Goal: Task Accomplishment & Management: Use online tool/utility

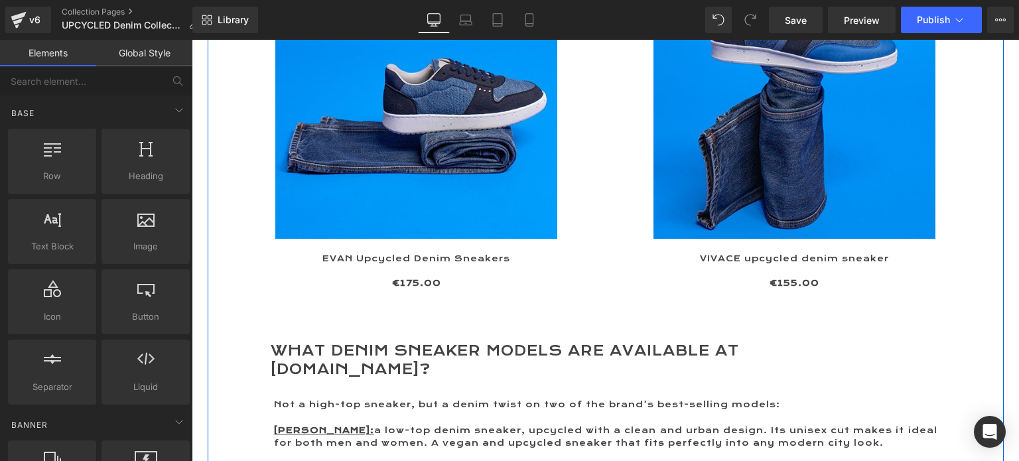
scroll to position [332, 0]
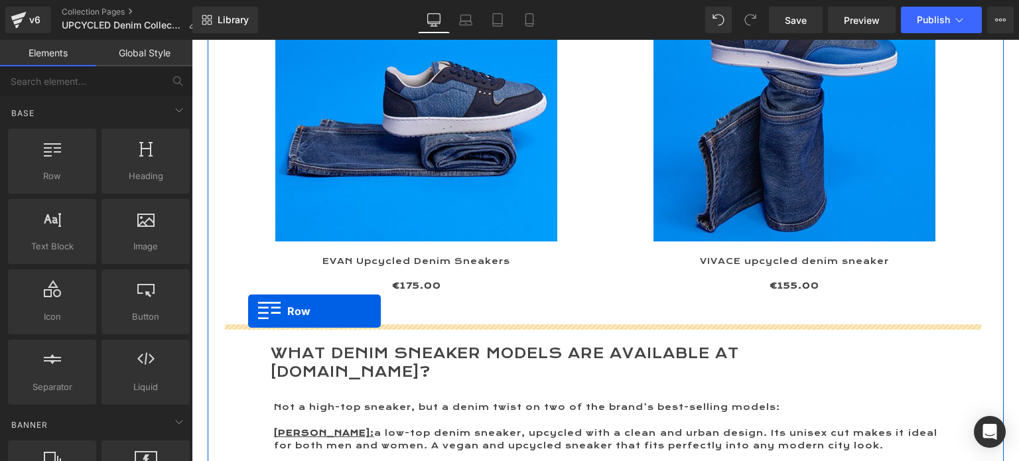
drag, startPoint x: 231, startPoint y: 229, endPoint x: 248, endPoint y: 311, distance: 84.0
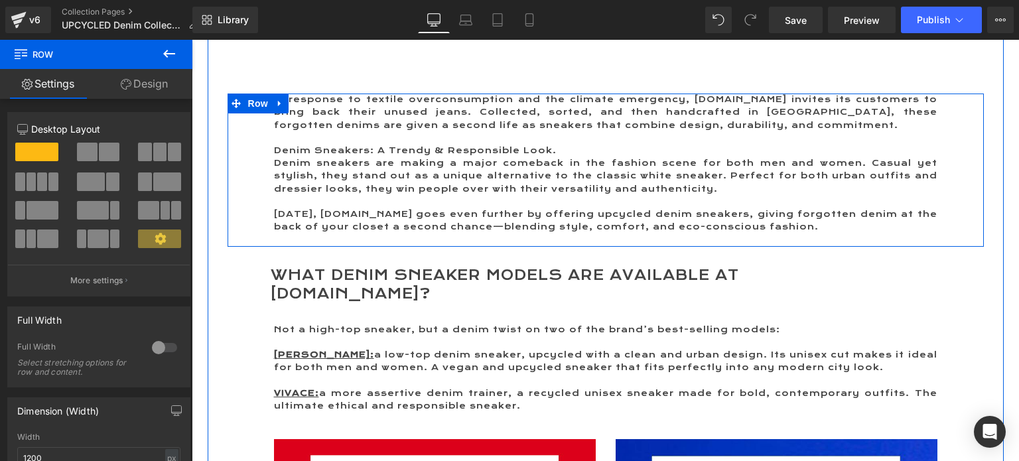
scroll to position [531, 0]
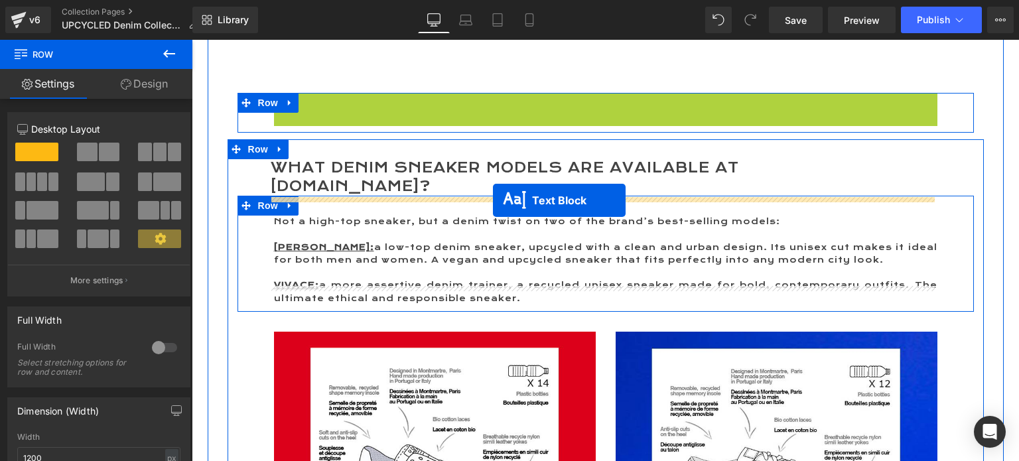
drag, startPoint x: 562, startPoint y: 164, endPoint x: 493, endPoint y: 200, distance: 78.0
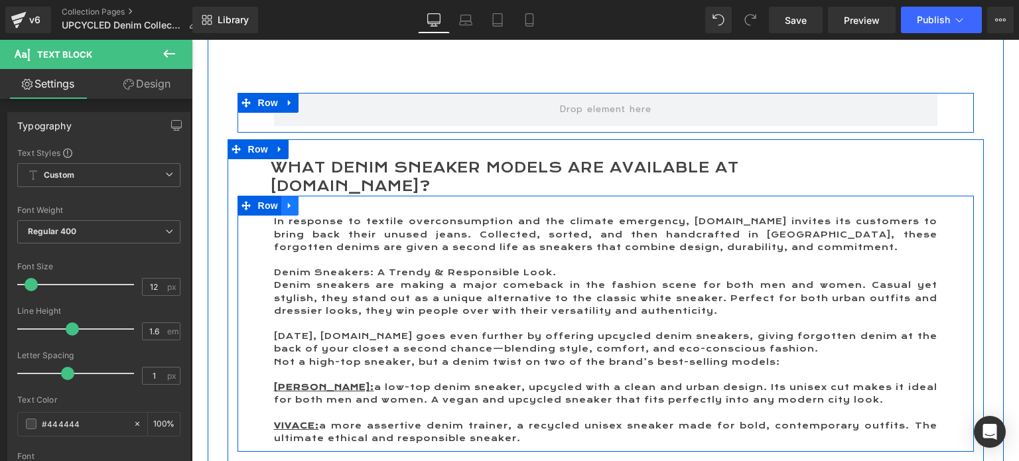
click at [288, 203] on icon at bounding box center [289, 206] width 3 height 6
click at [302, 201] on icon at bounding box center [306, 205] width 9 height 9
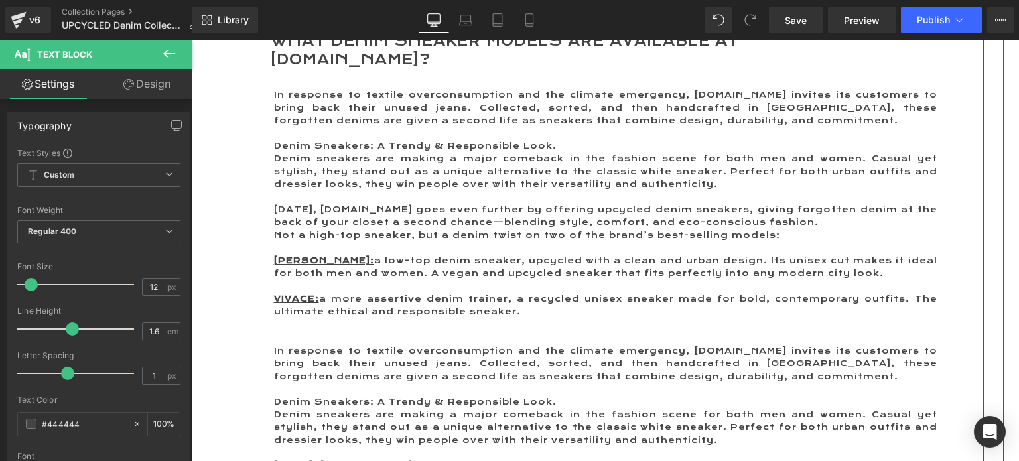
scroll to position [738, 0]
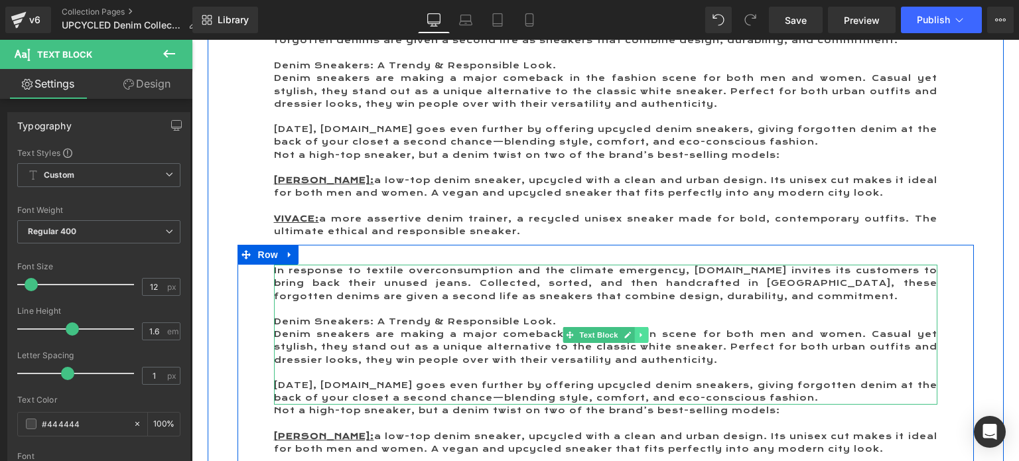
click at [639, 332] on icon at bounding box center [640, 334] width 2 height 5
click at [644, 331] on icon at bounding box center [647, 334] width 7 height 7
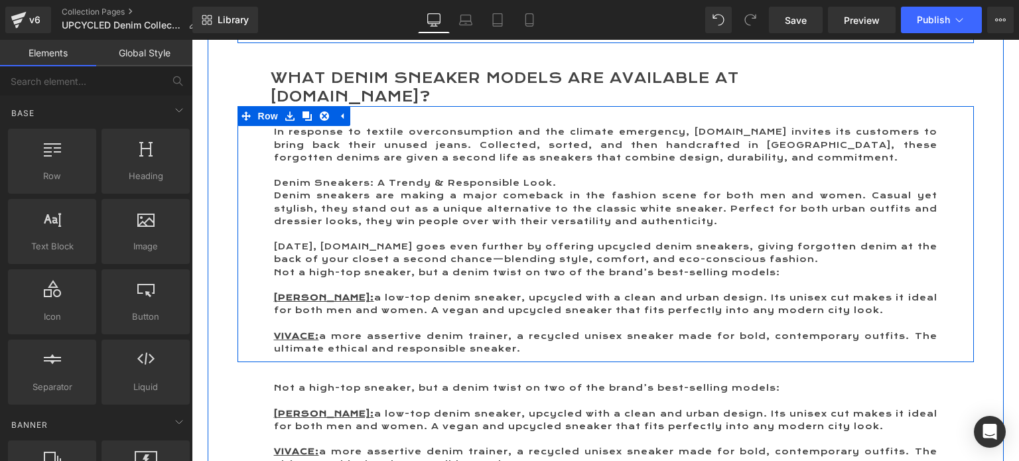
scroll to position [605, 0]
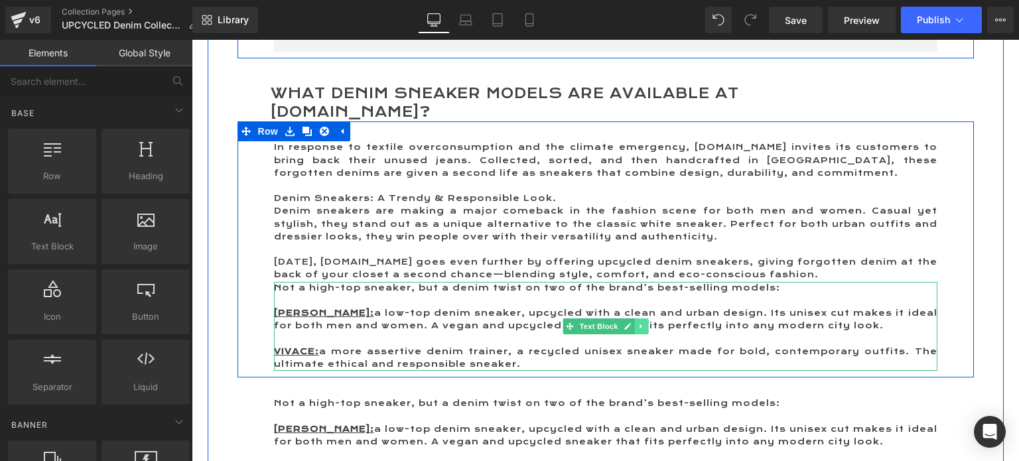
click at [639, 324] on icon at bounding box center [640, 326] width 2 height 5
click at [644, 322] on icon at bounding box center [647, 326] width 7 height 8
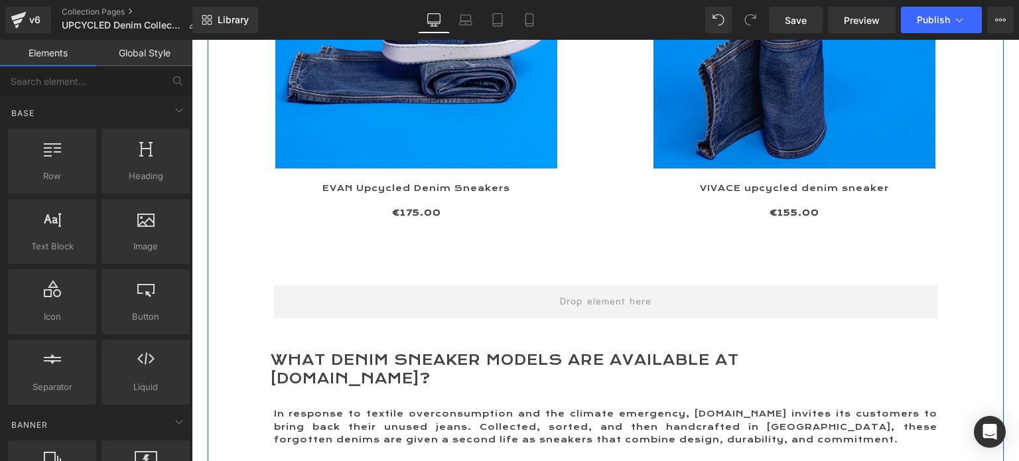
scroll to position [340, 0]
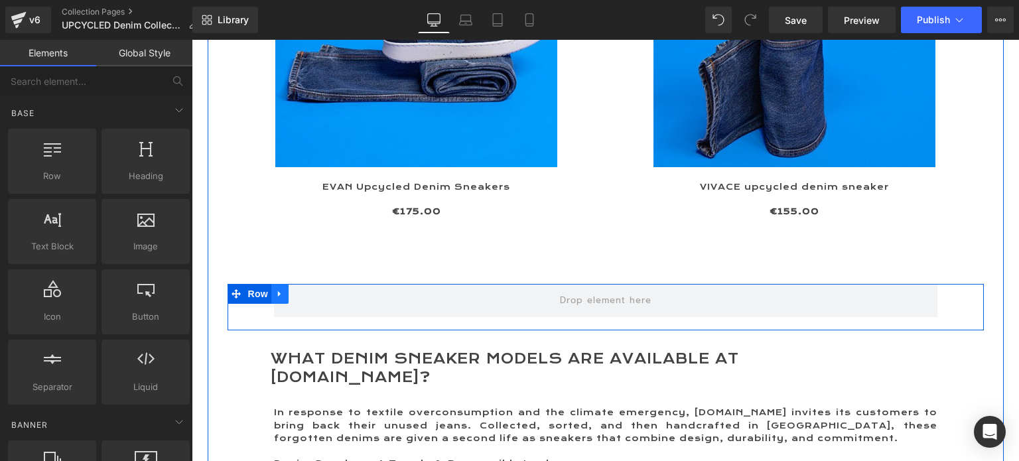
click at [275, 292] on icon at bounding box center [279, 294] width 9 height 10
click at [310, 292] on icon at bounding box center [314, 294] width 9 height 10
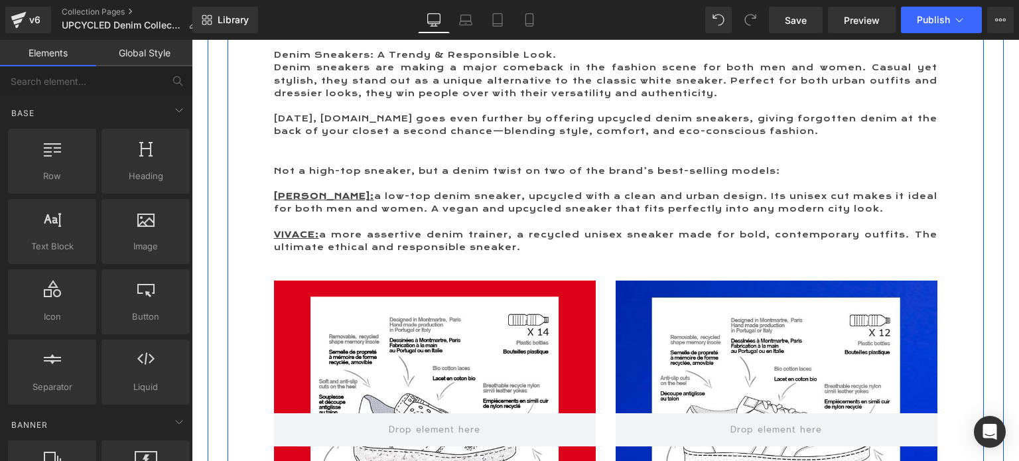
scroll to position [663, 0]
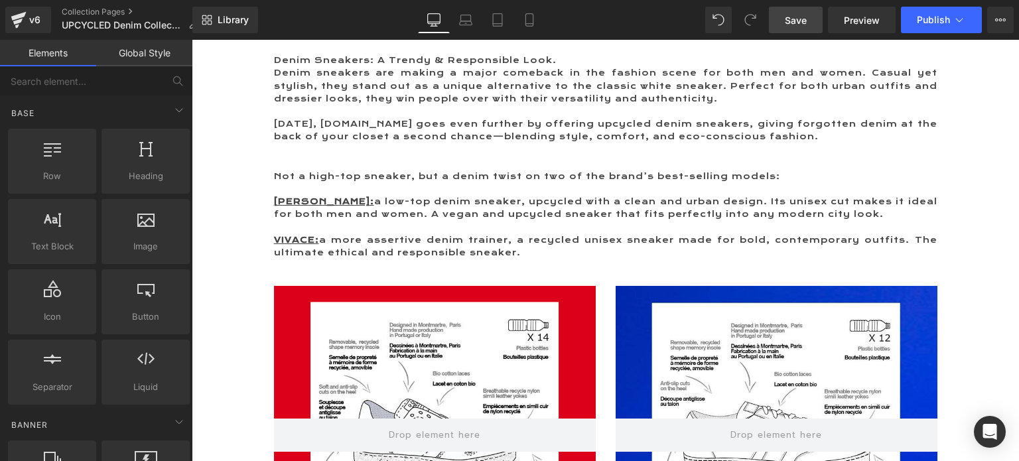
click at [788, 15] on span "Save" at bounding box center [796, 20] width 22 height 14
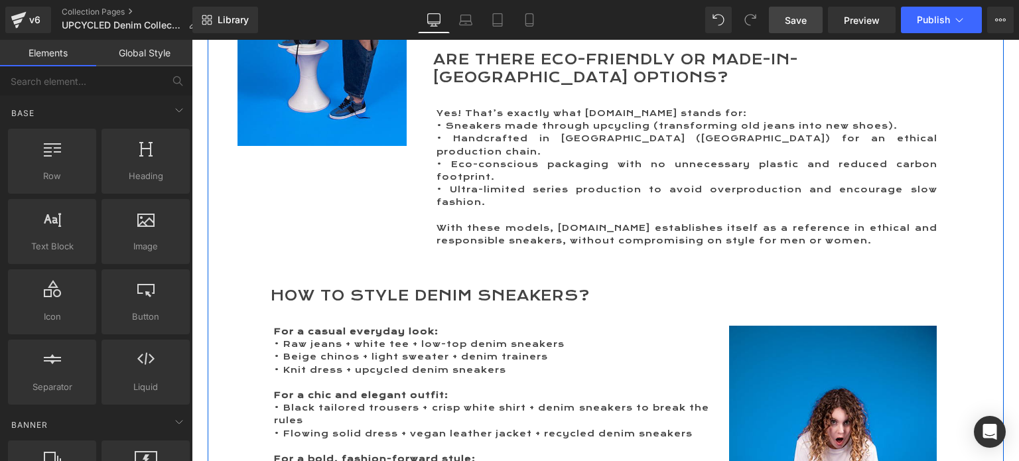
scroll to position [2919, 0]
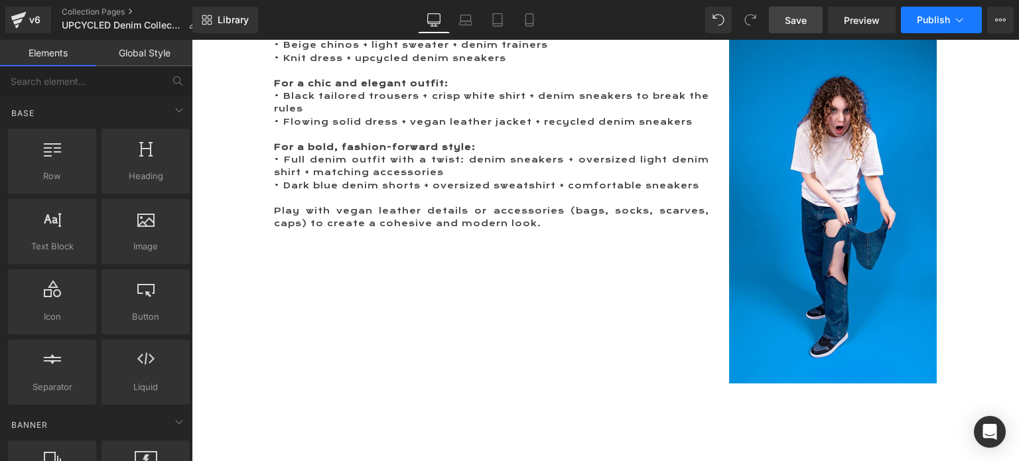
click at [940, 19] on span "Publish" at bounding box center [933, 20] width 33 height 11
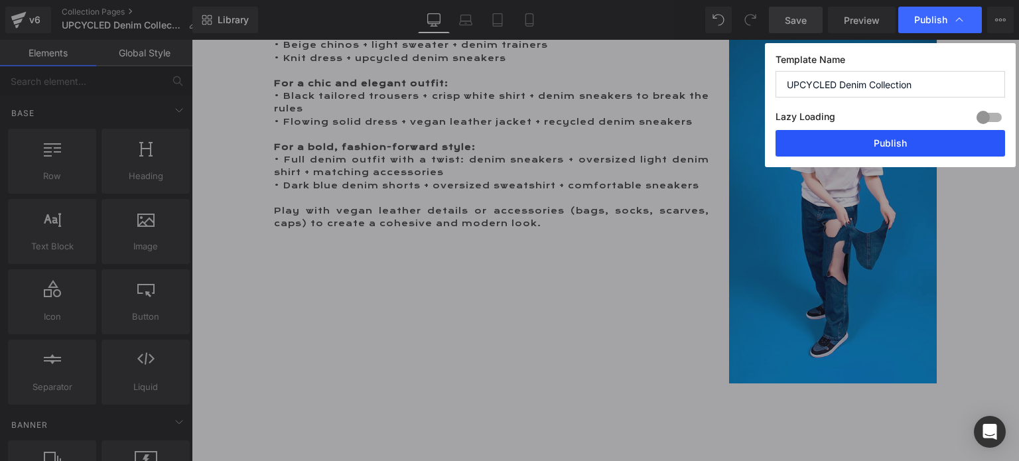
click at [888, 143] on button "Publish" at bounding box center [890, 143] width 230 height 27
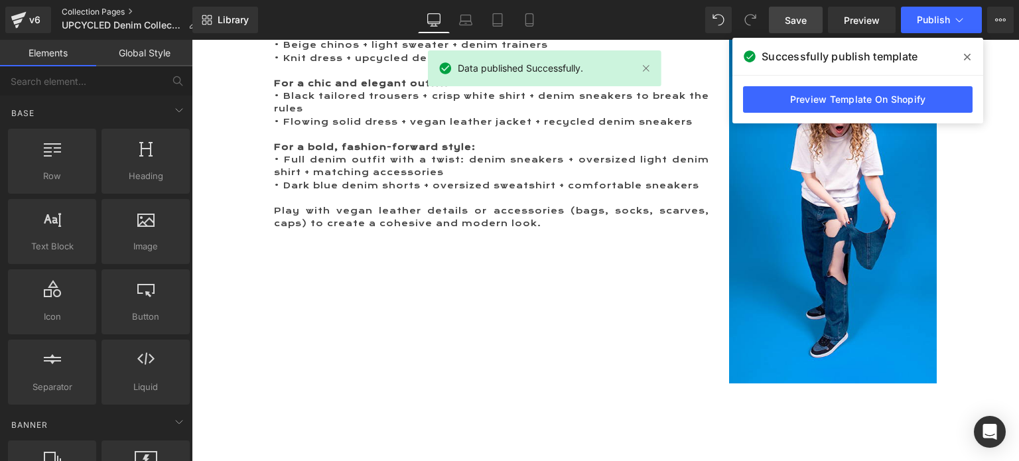
click at [81, 10] on link "Collection Pages" at bounding box center [135, 12] width 147 height 11
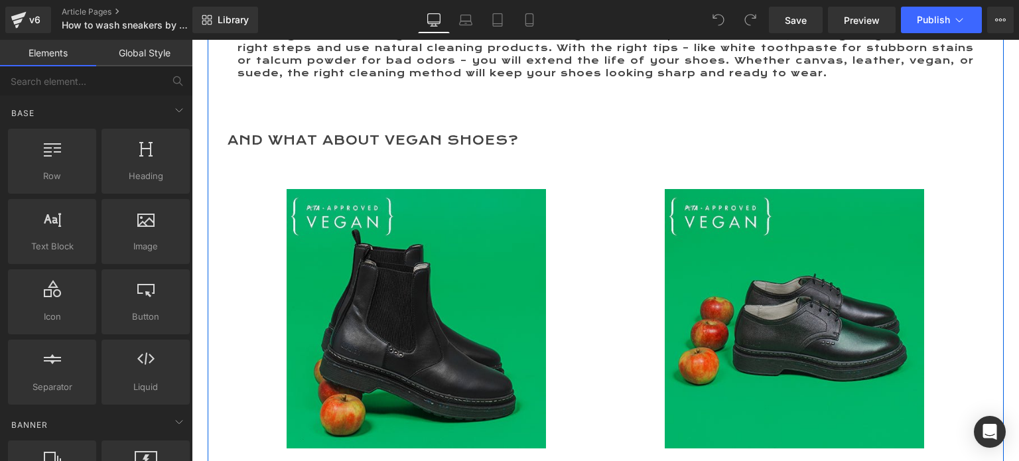
scroll to position [3731, 0]
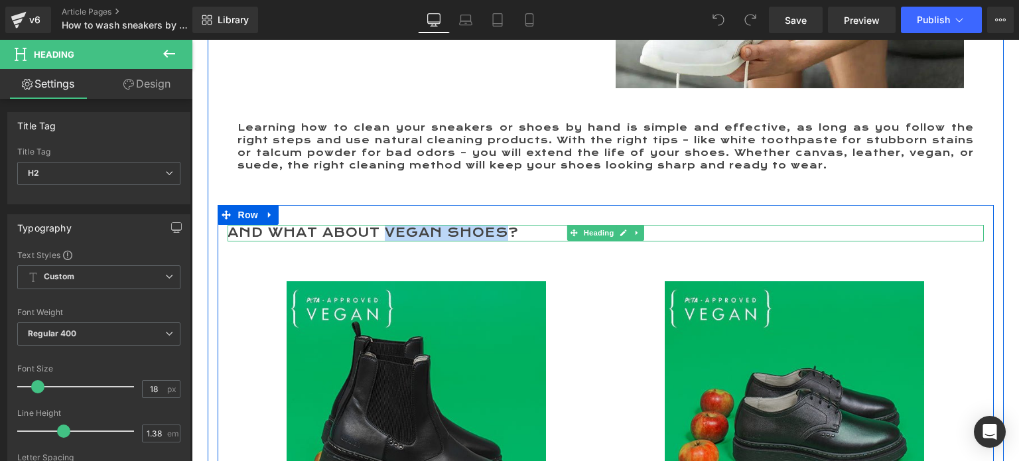
drag, startPoint x: 383, startPoint y: 214, endPoint x: 498, endPoint y: 214, distance: 115.4
click at [498, 225] on h2 "AND WHAT ABOUT VEGAN SHOES?" at bounding box center [606, 233] width 756 height 17
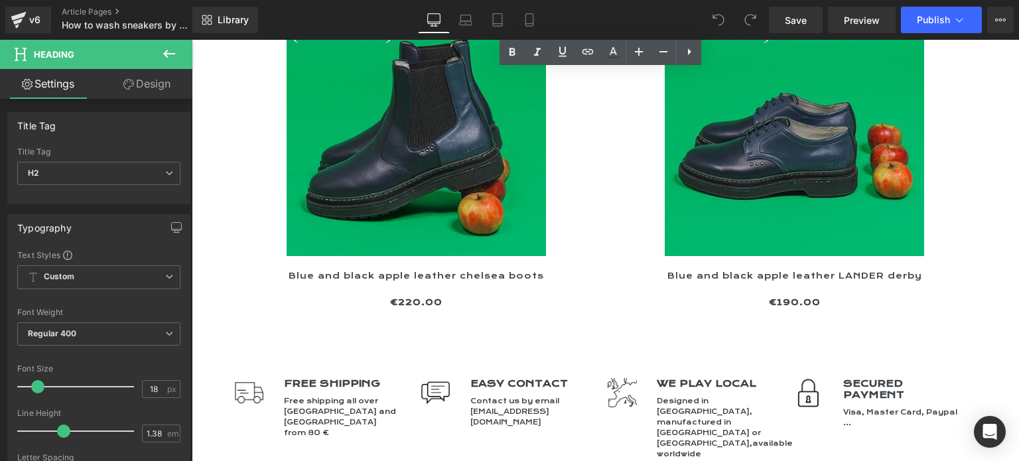
scroll to position [4394, 0]
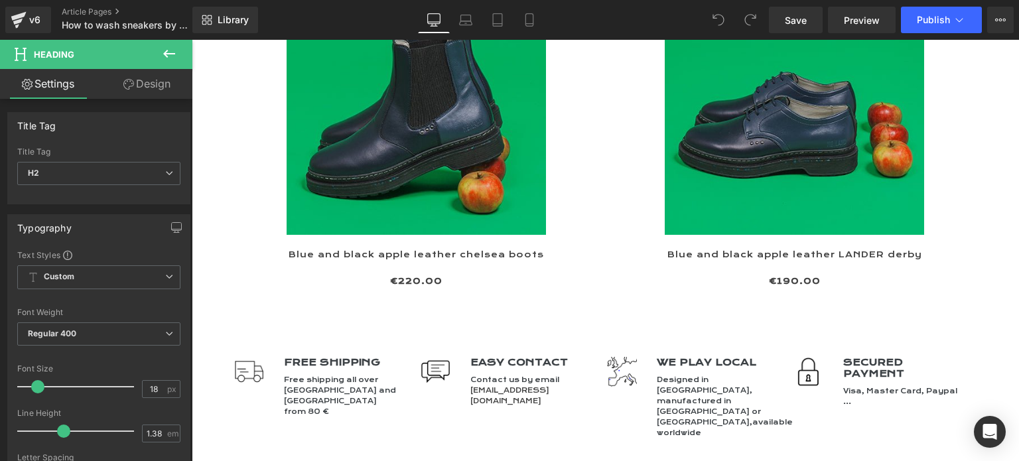
click at [174, 53] on icon at bounding box center [169, 54] width 12 height 8
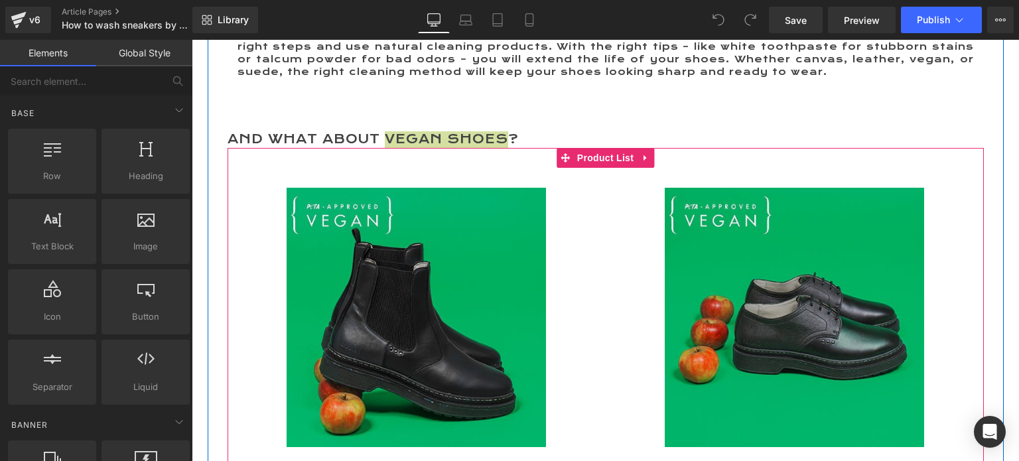
scroll to position [3797, 0]
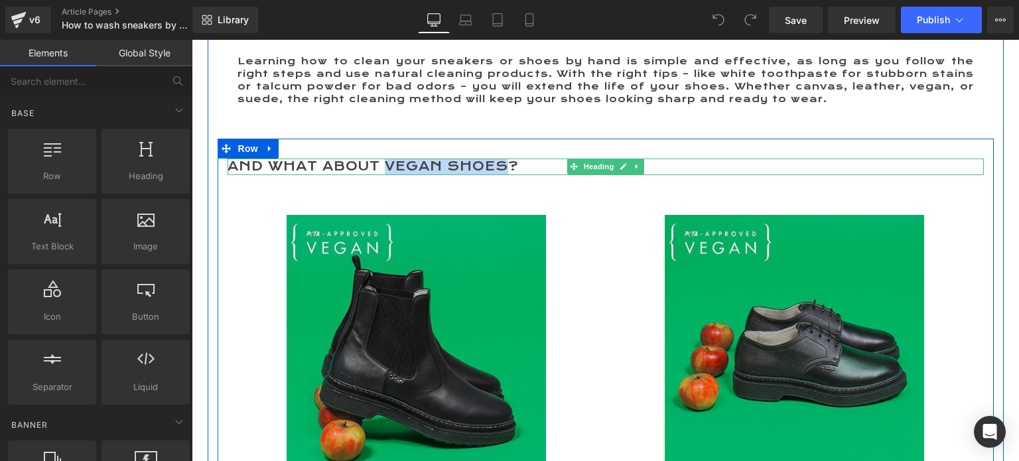
click at [482, 159] on h2 "AND WHAT ABOUT VEGAN SHOES?" at bounding box center [606, 167] width 756 height 17
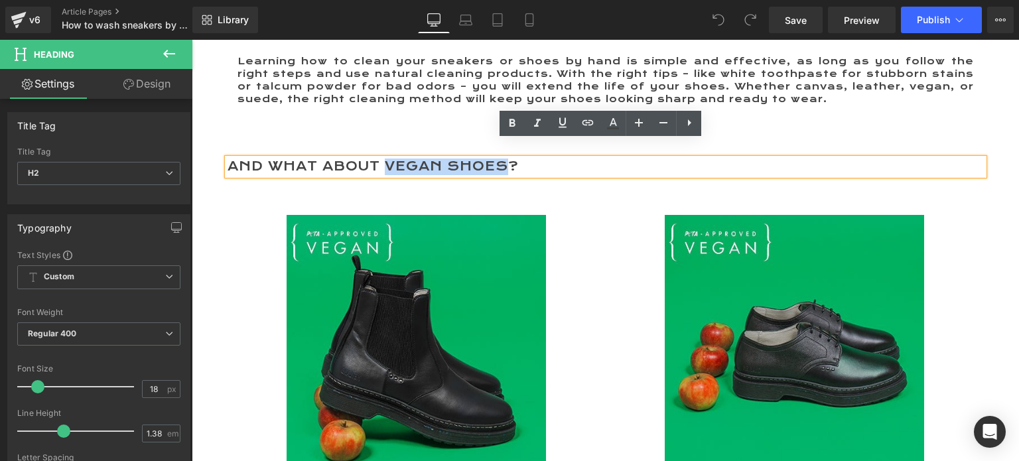
drag, startPoint x: 500, startPoint y: 146, endPoint x: 382, endPoint y: 146, distance: 118.1
click at [382, 159] on h2 "AND WHAT ABOUT VEGAN SHOES?" at bounding box center [606, 167] width 756 height 17
click at [560, 119] on icon at bounding box center [563, 123] width 8 height 10
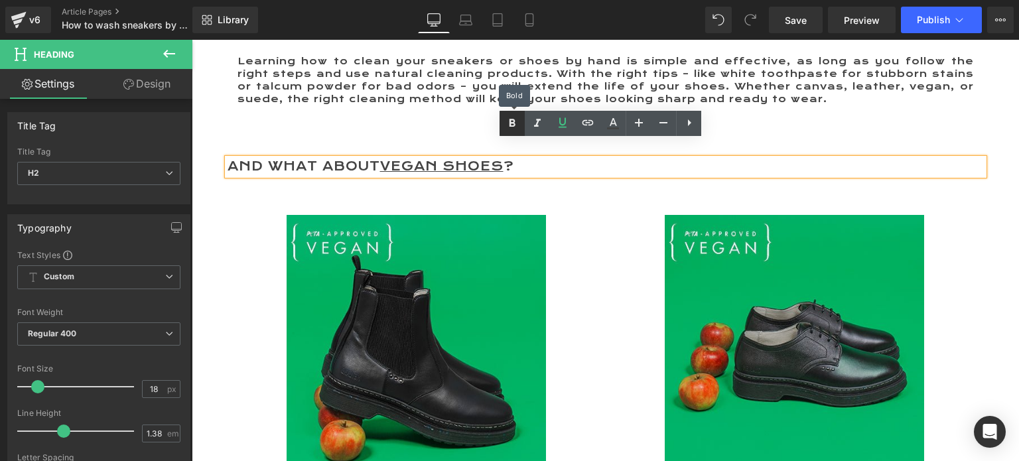
click at [515, 118] on icon at bounding box center [512, 123] width 16 height 16
click at [589, 121] on icon at bounding box center [588, 123] width 16 height 16
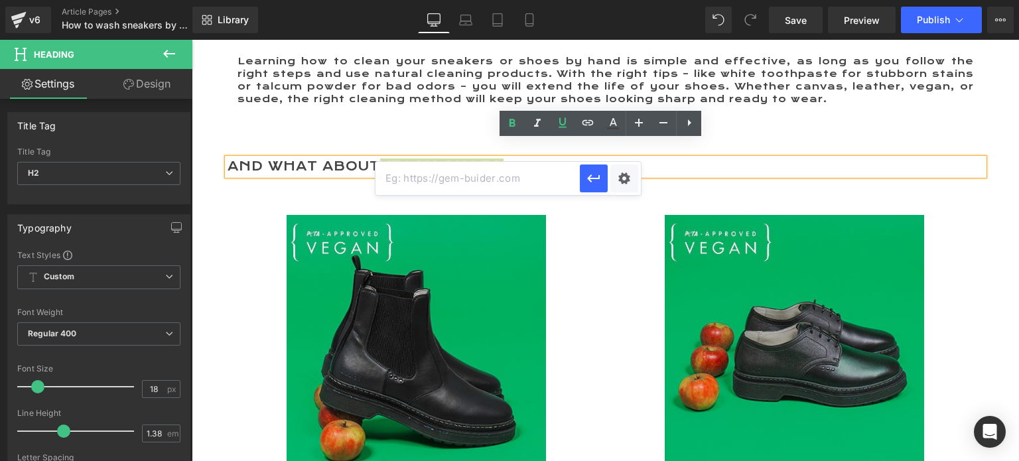
click at [488, 180] on input "text" at bounding box center [477, 178] width 204 height 33
paste input "https://www.melandofficiel.com/collections/vegan-shoes"
type input "https://www.melandofficiel.com/collections/vegan-shoes"
click at [592, 177] on icon "button" at bounding box center [594, 178] width 16 height 16
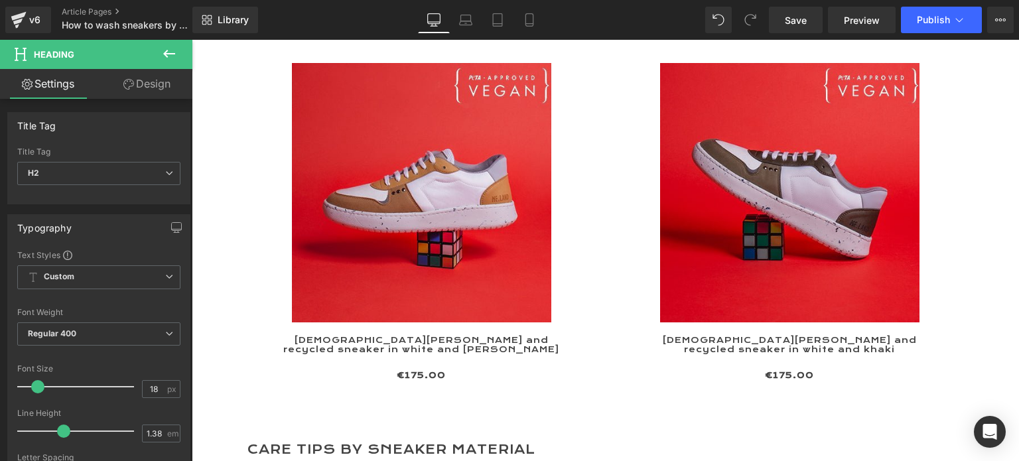
scroll to position [2537, 0]
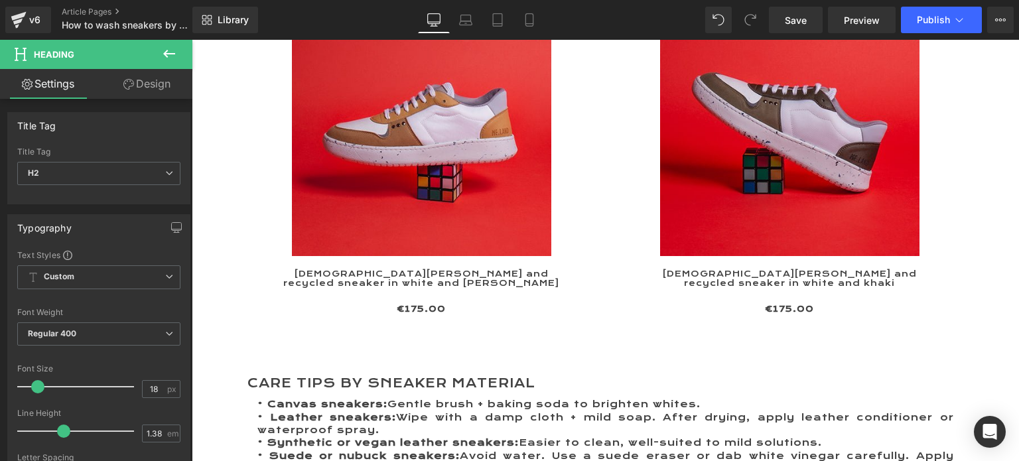
click at [170, 52] on icon at bounding box center [169, 54] width 16 height 16
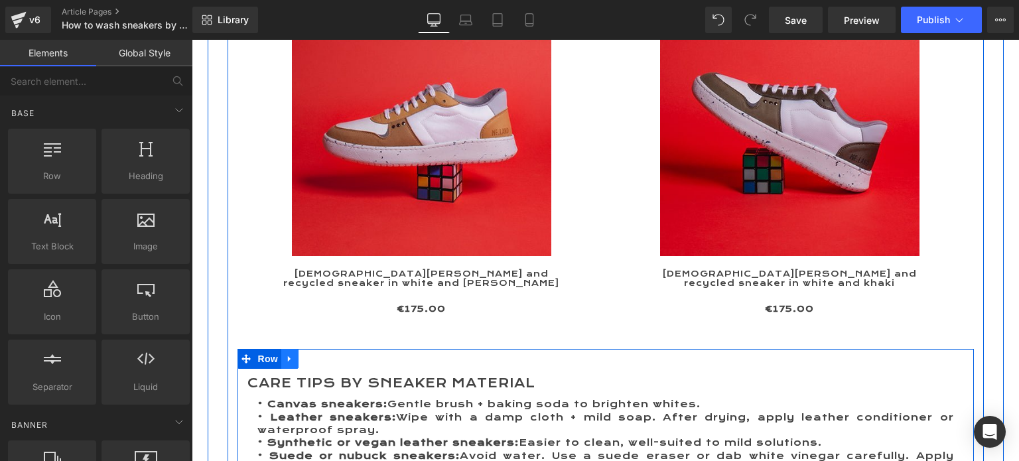
click at [288, 356] on icon at bounding box center [289, 359] width 3 height 6
click at [302, 354] on icon at bounding box center [306, 358] width 9 height 9
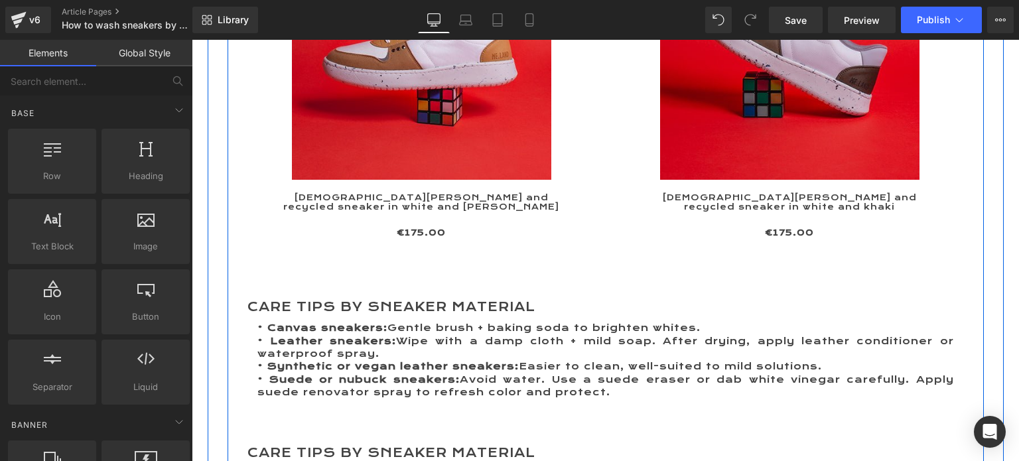
scroll to position [2598, 0]
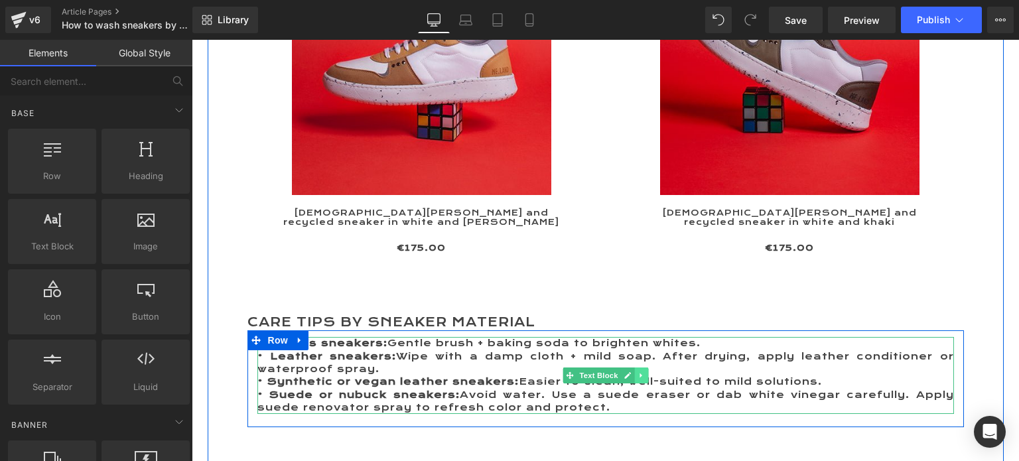
click at [639, 371] on icon at bounding box center [640, 375] width 7 height 8
click at [644, 371] on icon at bounding box center [647, 375] width 7 height 8
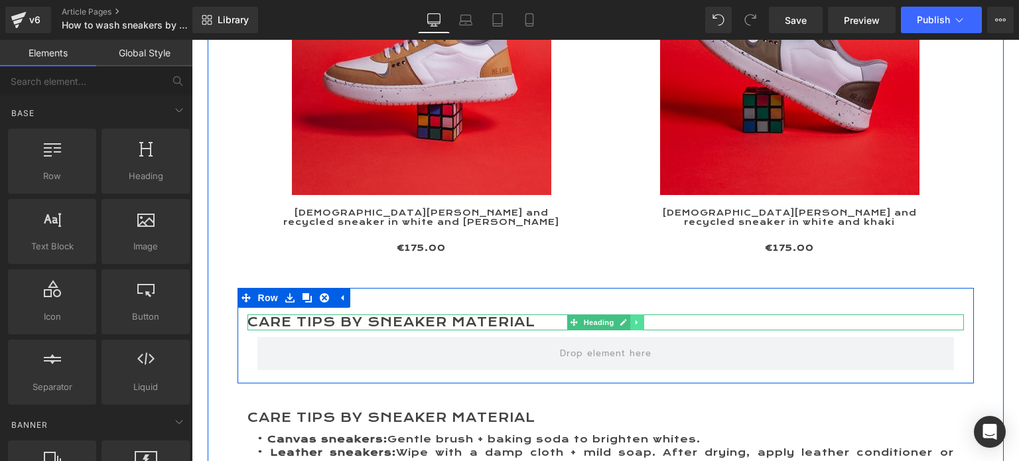
click at [633, 318] on icon at bounding box center [636, 322] width 7 height 8
click at [637, 314] on link at bounding box center [644, 322] width 14 height 16
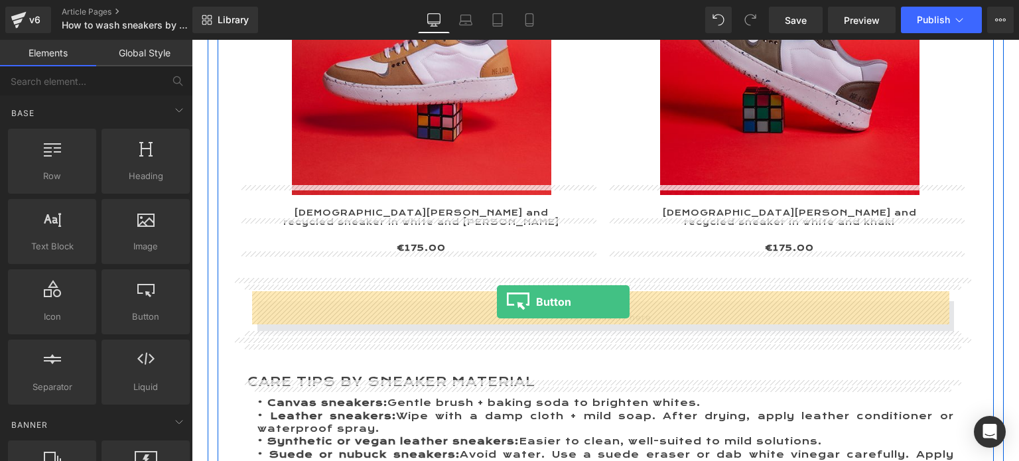
drag, startPoint x: 334, startPoint y: 344, endPoint x: 497, endPoint y: 302, distance: 167.8
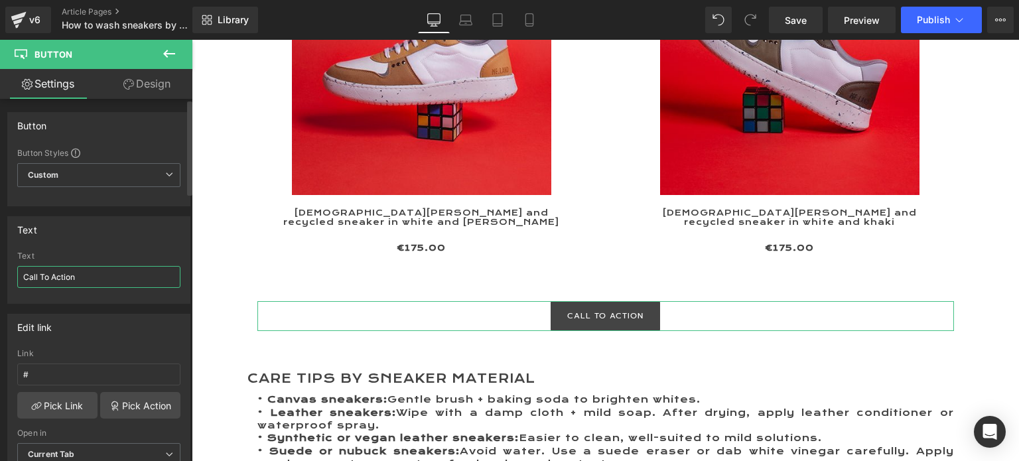
drag, startPoint x: 88, startPoint y: 273, endPoint x: 6, endPoint y: 275, distance: 82.3
click at [6, 275] on div "Text Call To Action Text Call To Action" at bounding box center [99, 255] width 198 height 98
type input "s"
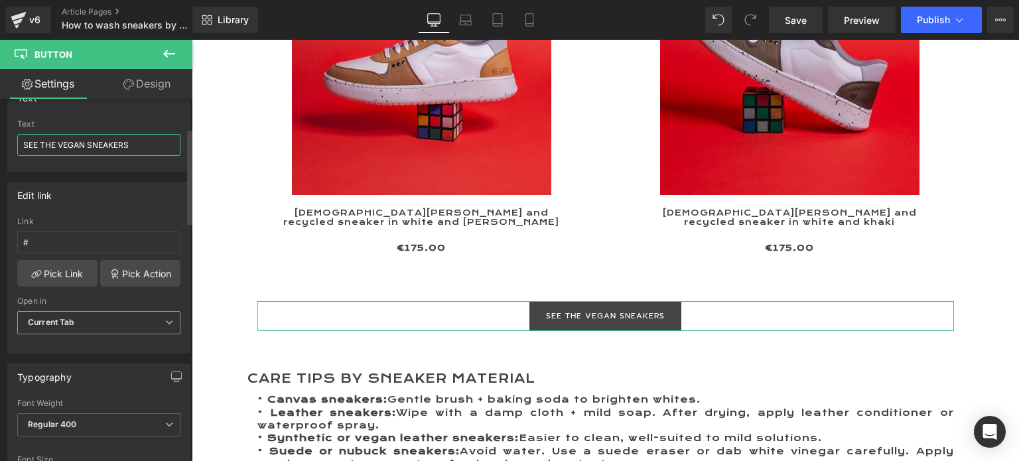
scroll to position [133, 0]
type input "SEE THE VEGAN SNEAKERS"
click at [55, 273] on link "Pick Link" at bounding box center [57, 272] width 80 height 27
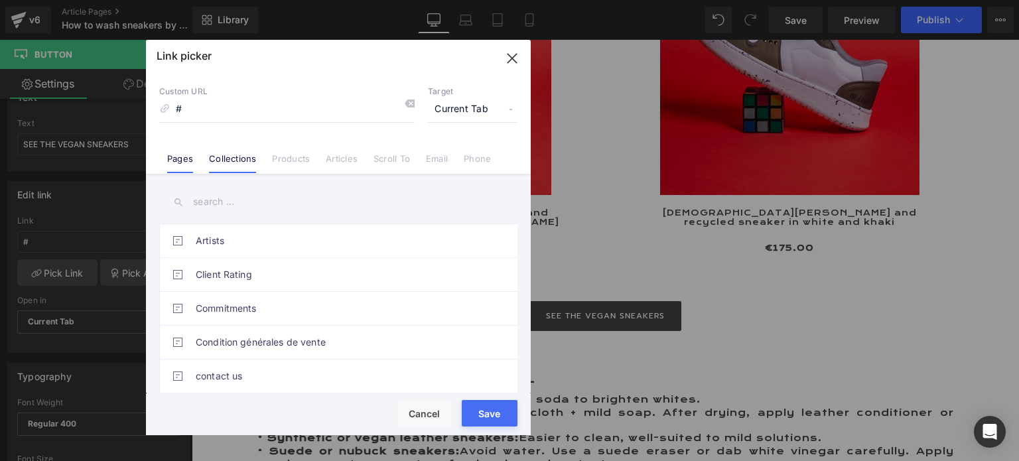
click at [220, 158] on link "Collections" at bounding box center [232, 163] width 47 height 20
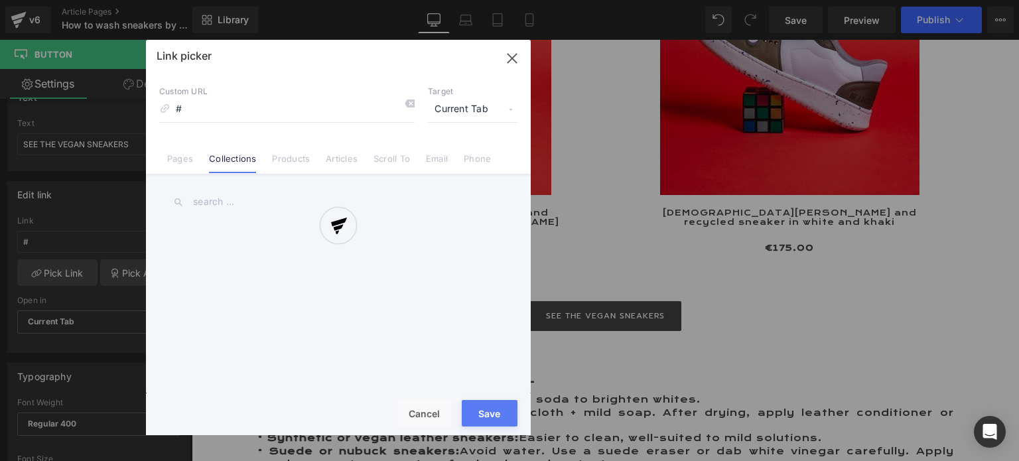
click at [202, 200] on div "Link picker Back to Library Insert Custom URL # Target Current Tab Current Tab …" at bounding box center [338, 237] width 385 height 395
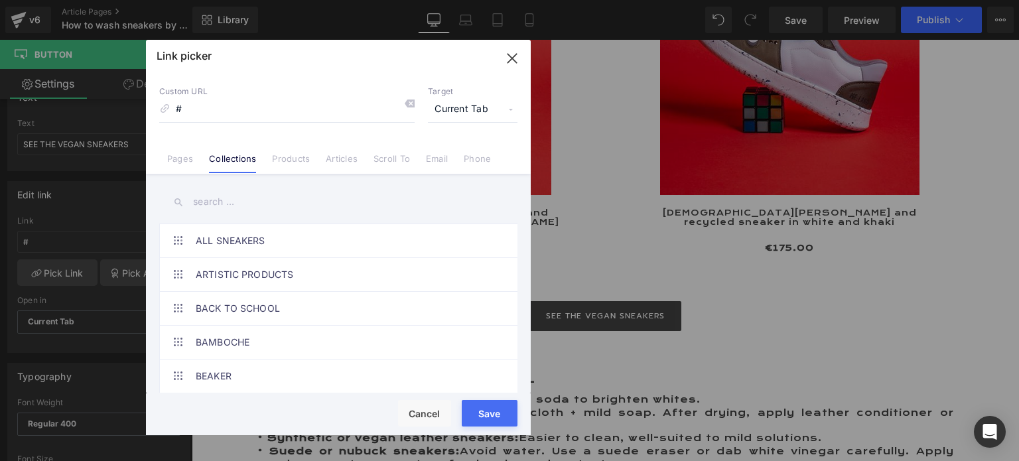
click at [202, 200] on input "text" at bounding box center [338, 202] width 358 height 30
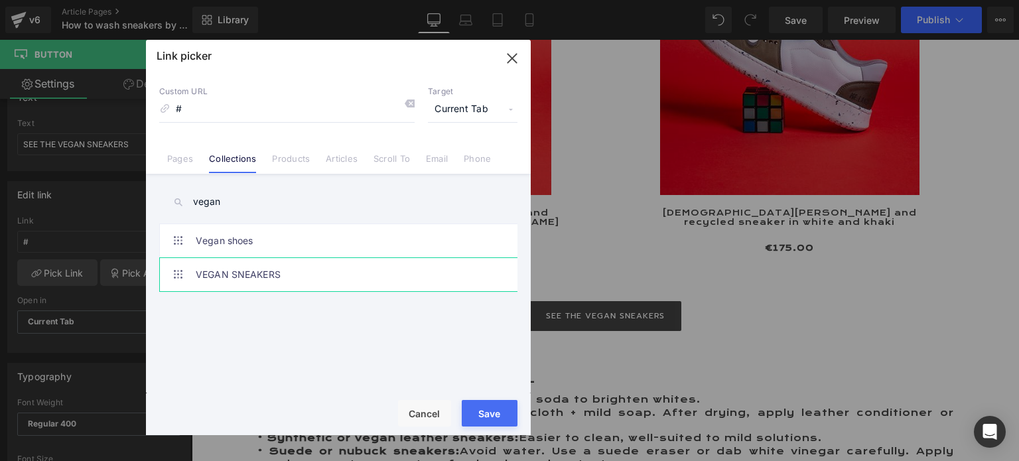
type input "vegan"
click at [262, 270] on link "VEGAN SNEAKERS" at bounding box center [342, 274] width 292 height 33
type input "/collections/vegan-sneakers"
click at [494, 408] on div "Loading Product Data" at bounding box center [510, 408] width 96 height 15
click at [491, 421] on button "Save" at bounding box center [490, 413] width 56 height 27
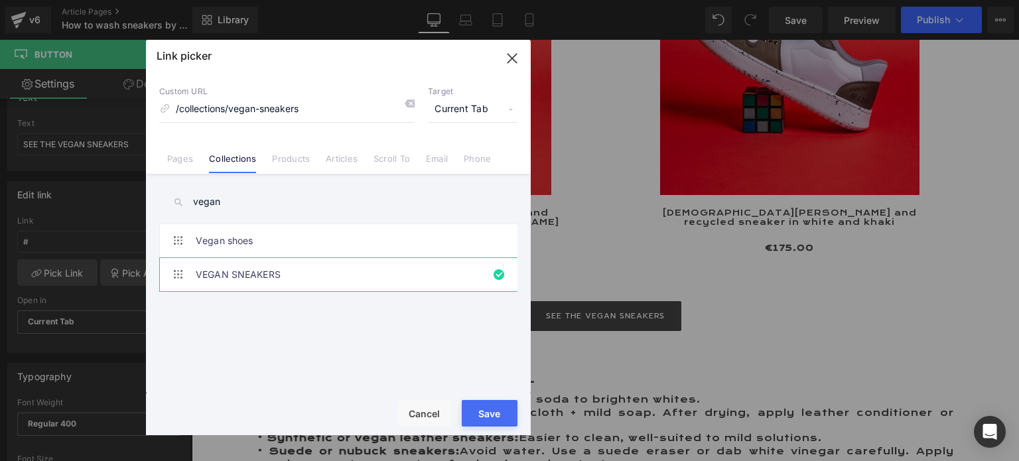
type input "/collections/vegan-sneakers"
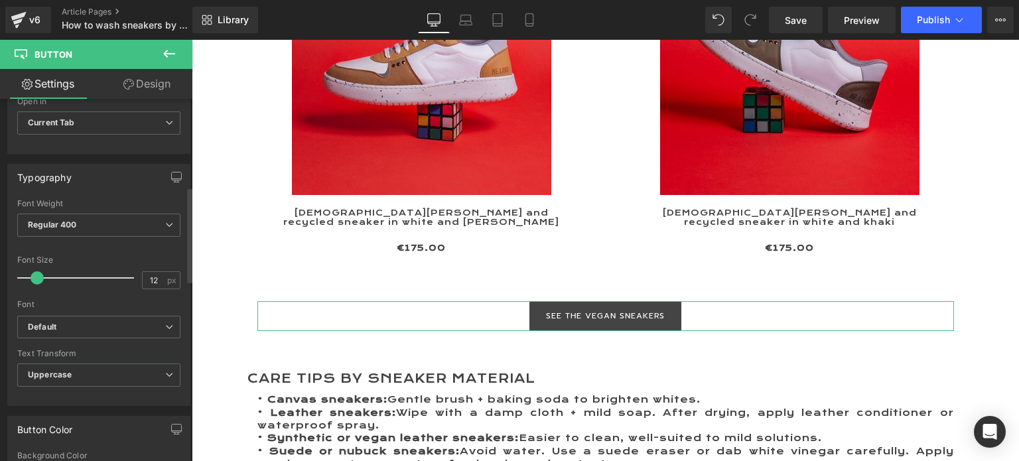
scroll to position [398, 0]
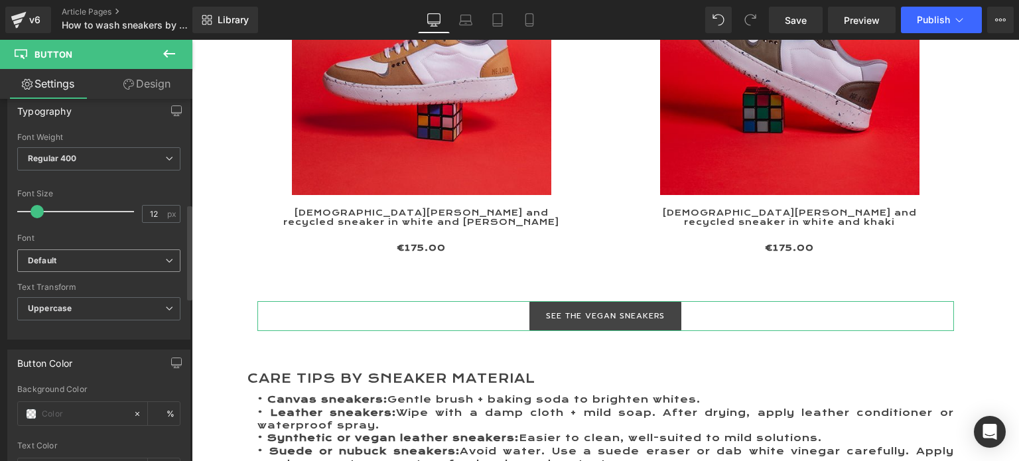
click at [77, 261] on b "Default" at bounding box center [96, 260] width 137 height 11
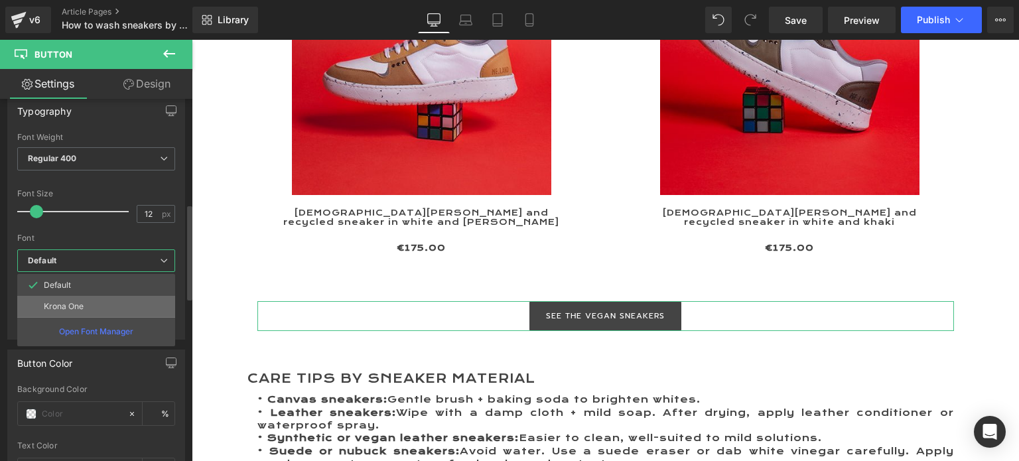
click at [77, 302] on p "Krona One" at bounding box center [64, 306] width 40 height 9
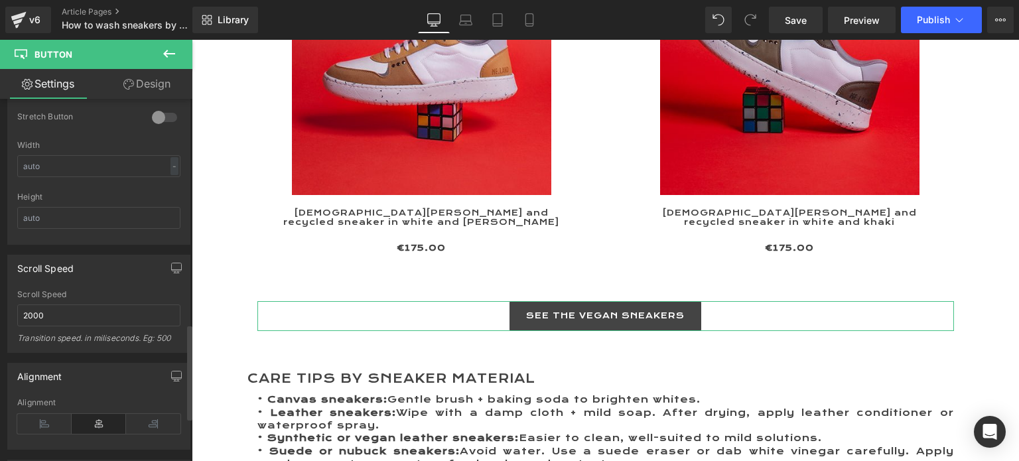
scroll to position [929, 0]
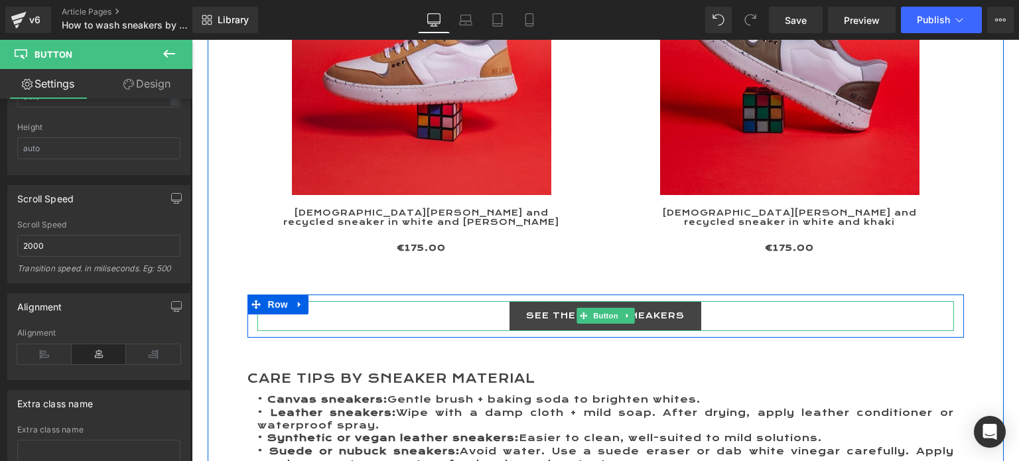
click at [544, 301] on span "SEE THE VEGAN SNEAKERS" at bounding box center [605, 316] width 159 height 30
click at [596, 308] on span "Button" at bounding box center [605, 316] width 31 height 16
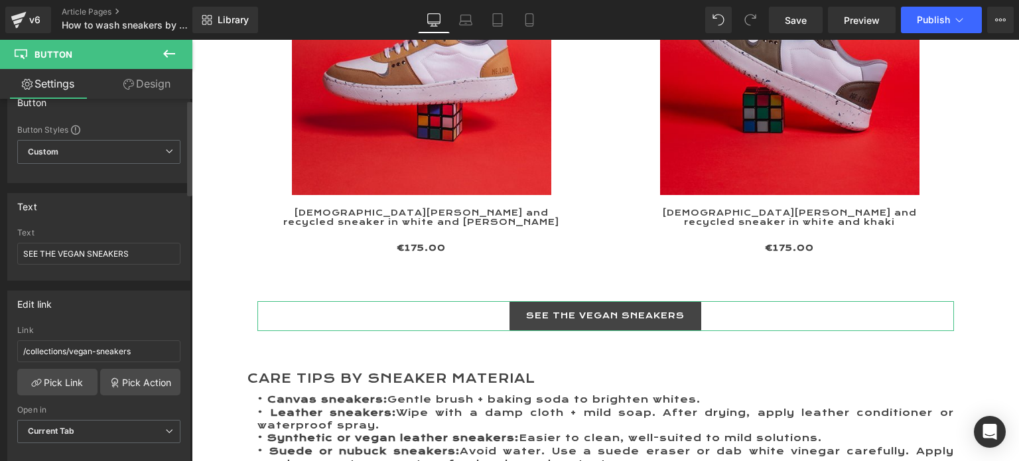
scroll to position [0, 0]
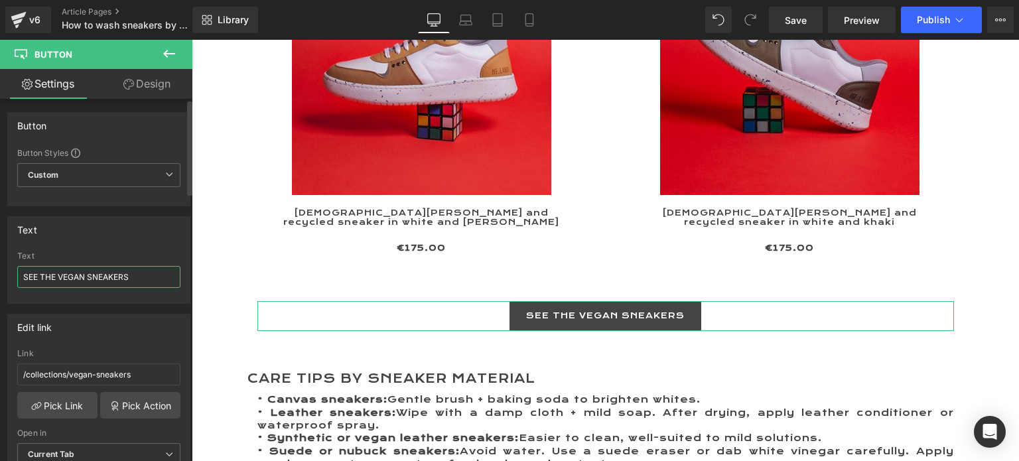
click at [42, 276] on input "SEE THE VEGAN SNEAKERS" at bounding box center [98, 277] width 163 height 22
type input "SEE ALL THE VEGAN SNEAKERS"
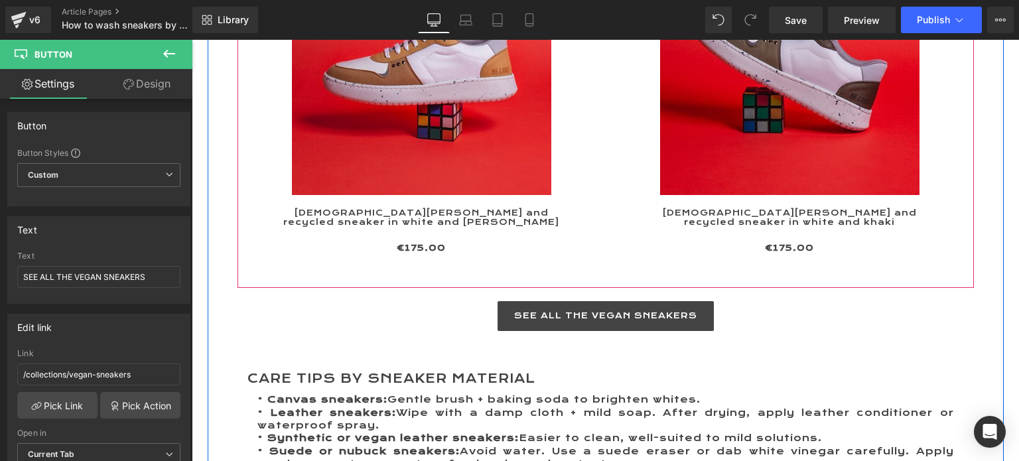
click at [419, 267] on div "(P) Image EVAN vegan and recycled sneaker in white and curry (P) Title €0 €175.…" at bounding box center [421, 99] width 368 height 366
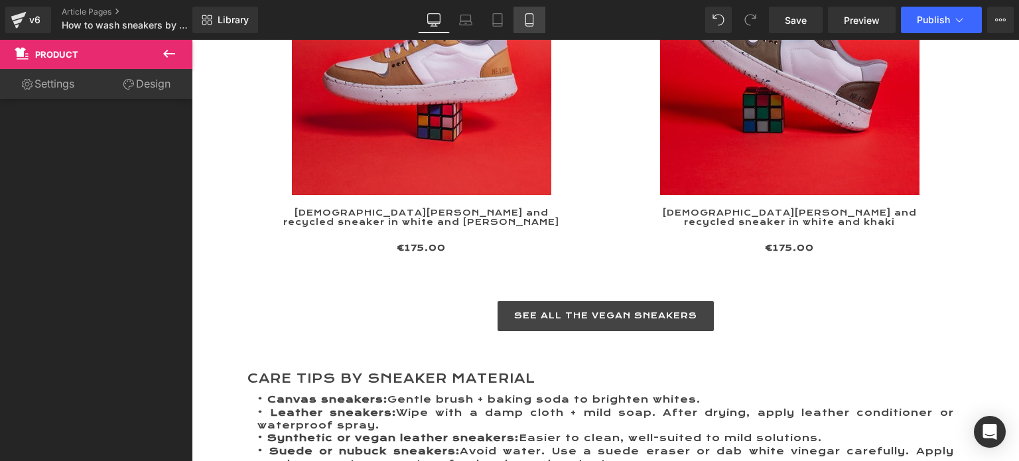
click at [536, 20] on link "Mobile" at bounding box center [529, 20] width 32 height 27
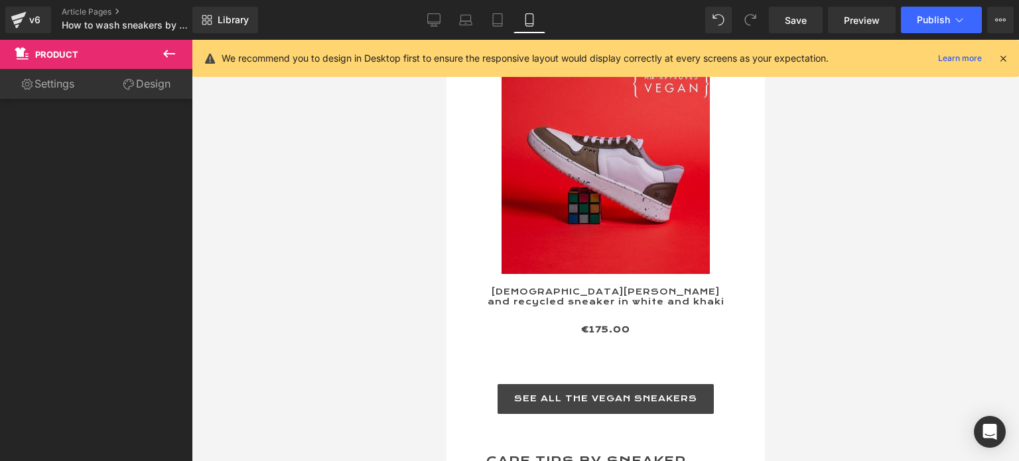
scroll to position [3603, 0]
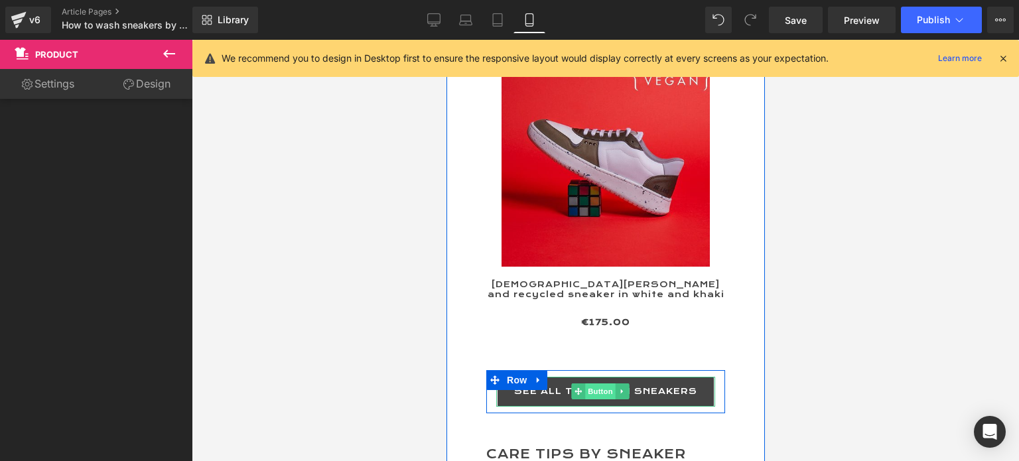
click at [598, 383] on span "Button" at bounding box center [600, 391] width 31 height 16
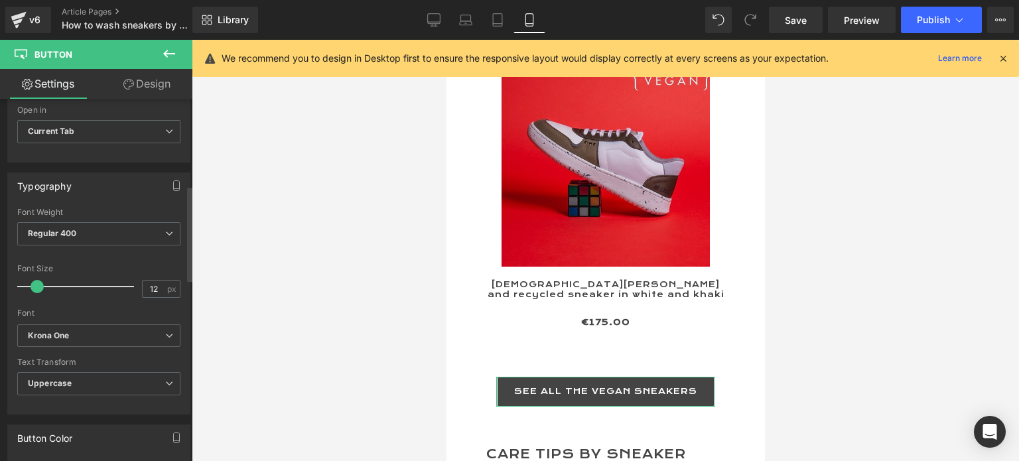
scroll to position [332, 0]
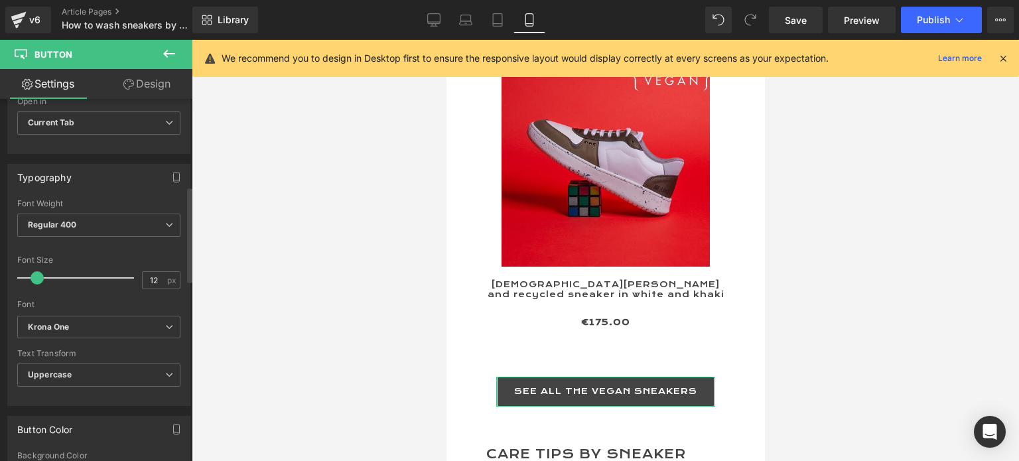
click at [37, 273] on span at bounding box center [37, 277] width 13 height 13
click at [496, 21] on icon at bounding box center [497, 19] width 13 height 13
type input "12"
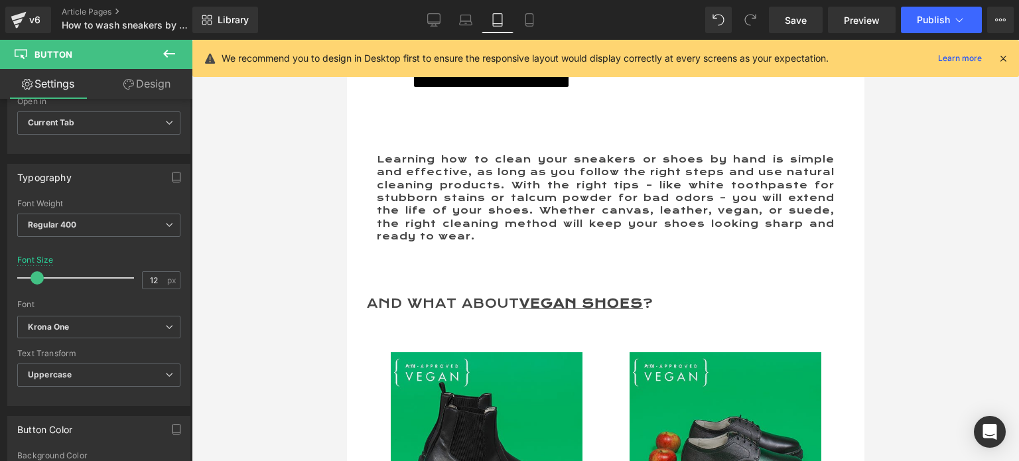
scroll to position [2312, 0]
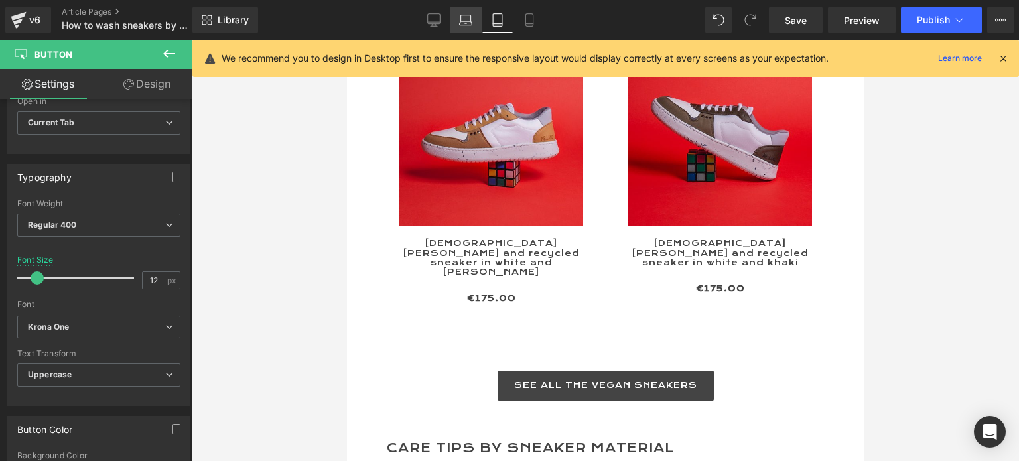
click at [457, 21] on link "Laptop" at bounding box center [466, 20] width 32 height 27
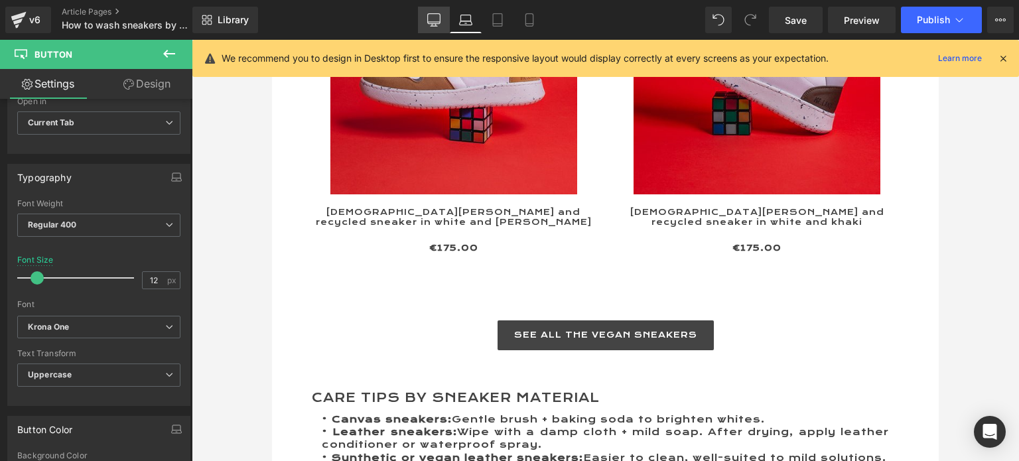
click at [438, 21] on icon at bounding box center [433, 19] width 13 height 13
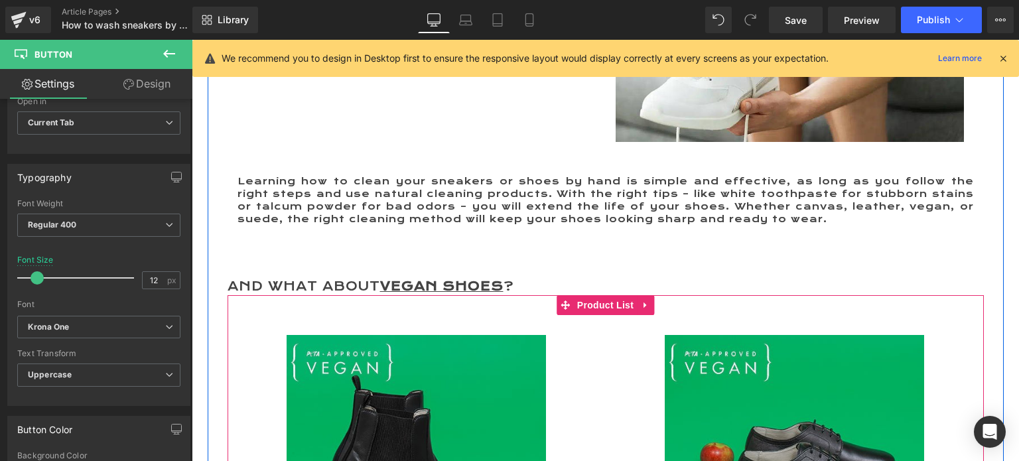
scroll to position [3727, 0]
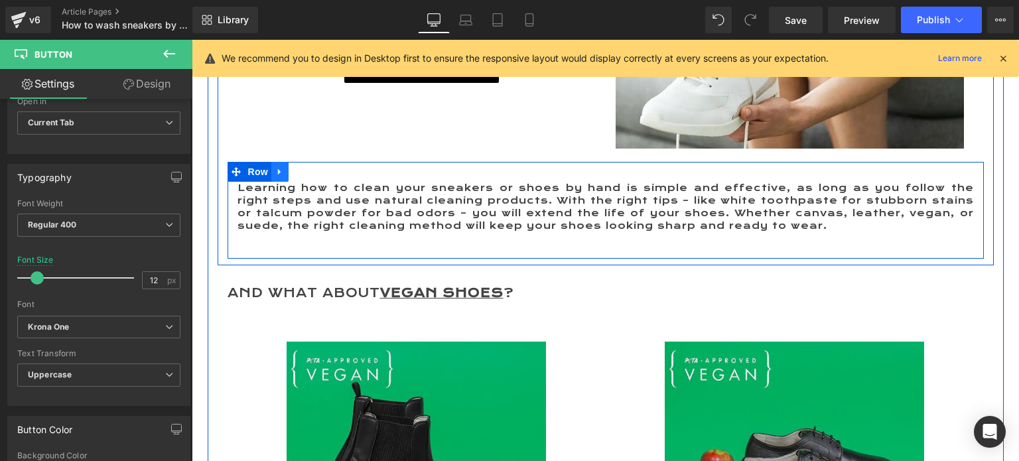
click at [278, 168] on icon at bounding box center [279, 171] width 3 height 6
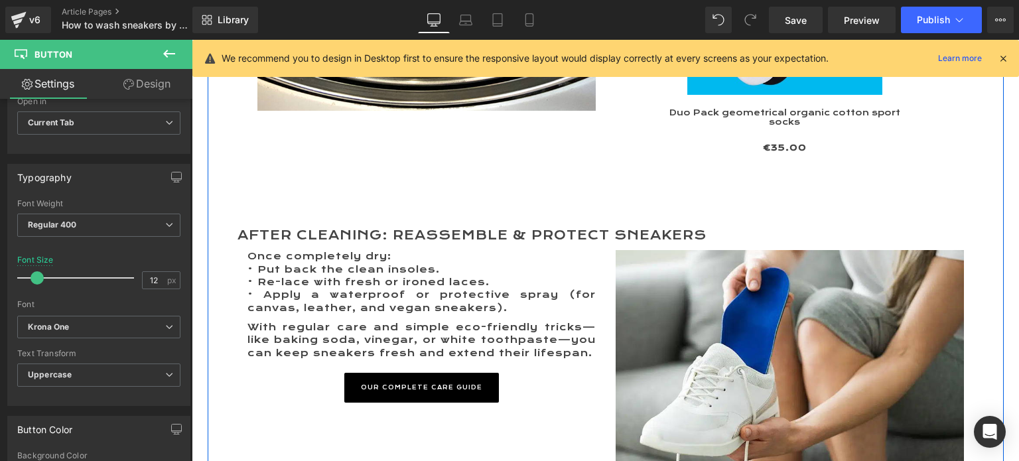
scroll to position [3395, 0]
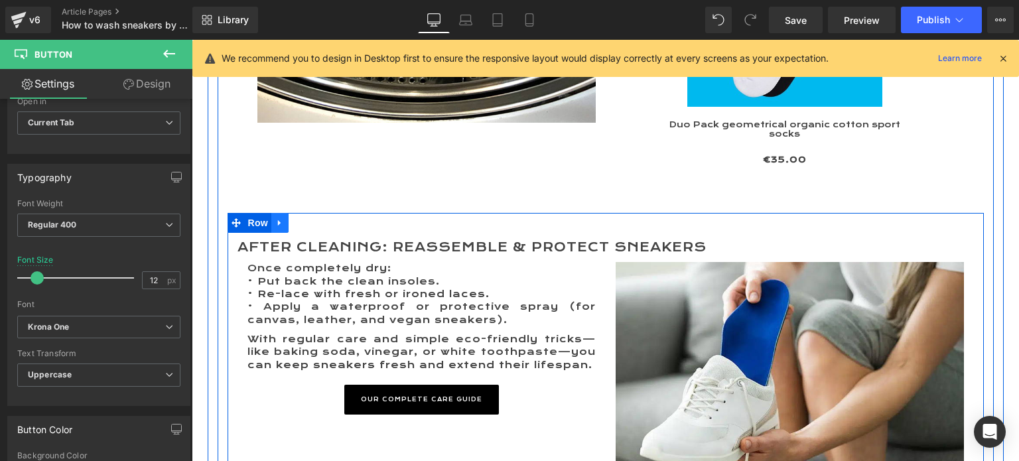
click at [271, 213] on link at bounding box center [279, 223] width 17 height 20
click at [293, 218] on icon at bounding box center [297, 222] width 9 height 9
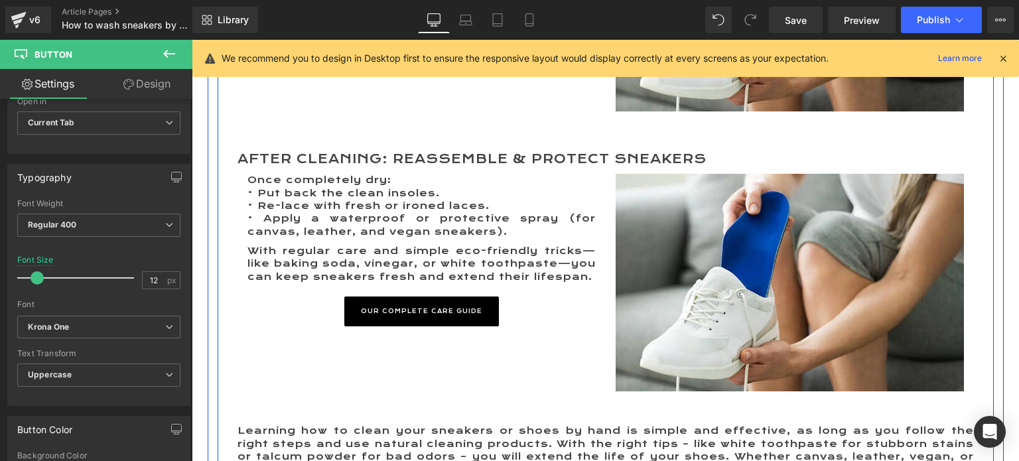
scroll to position [3778, 0]
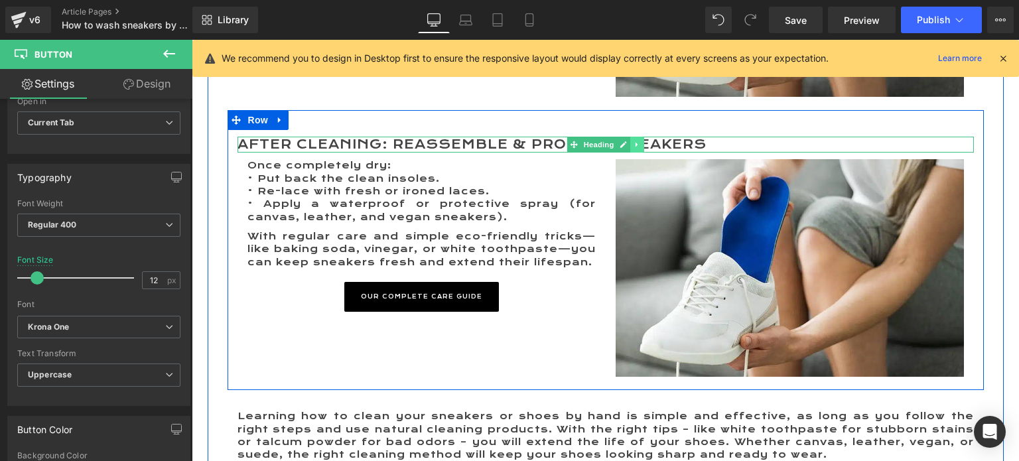
click at [633, 141] on icon at bounding box center [636, 145] width 7 height 8
click at [640, 141] on icon at bounding box center [643, 144] width 7 height 7
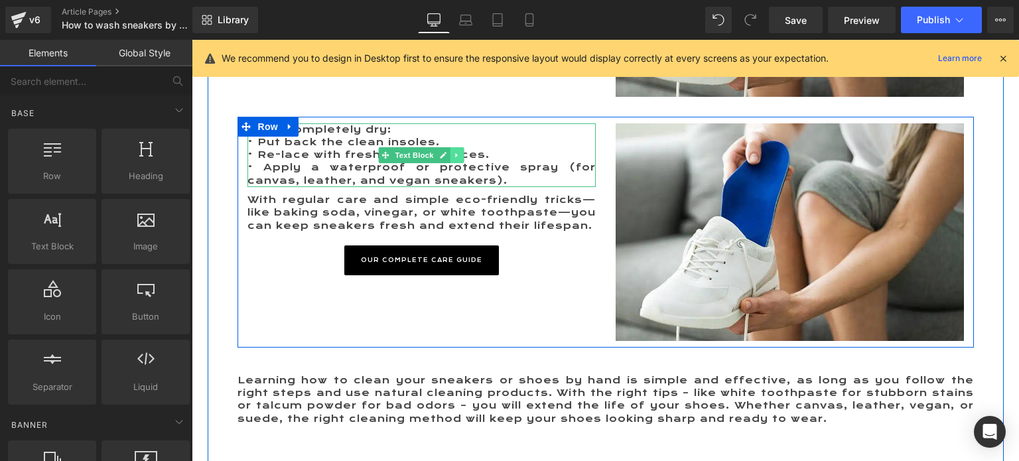
click at [456, 147] on link at bounding box center [457, 155] width 14 height 16
click at [462, 151] on icon at bounding box center [463, 154] width 7 height 7
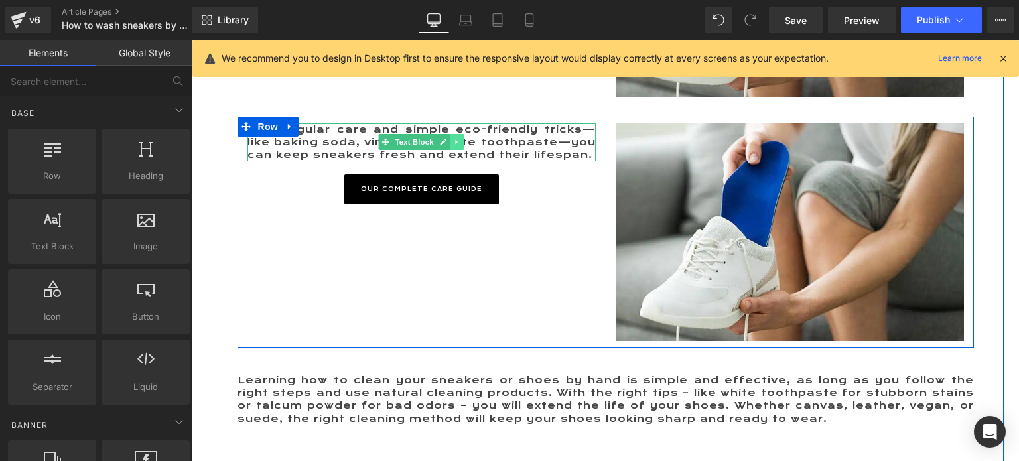
click at [453, 138] on icon at bounding box center [456, 142] width 7 height 8
click at [460, 139] on icon at bounding box center [463, 142] width 7 height 7
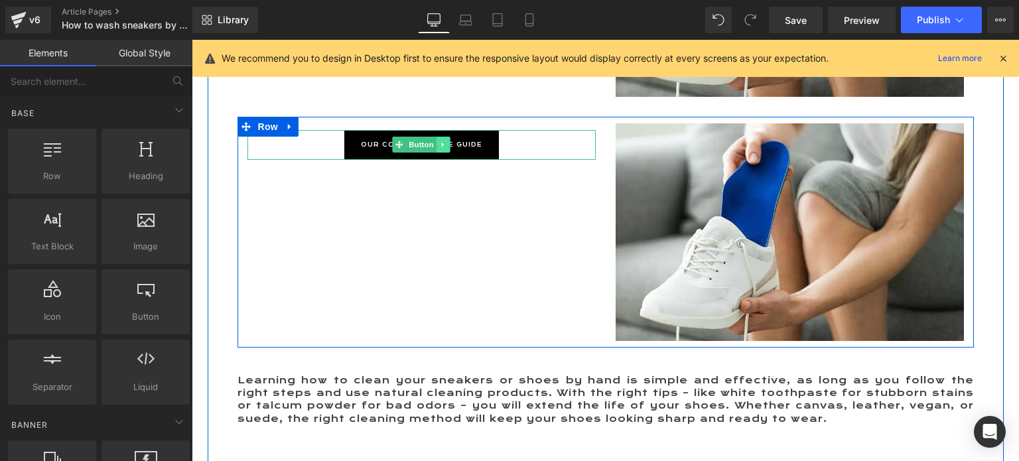
click at [442, 143] on icon at bounding box center [443, 145] width 2 height 5
click at [446, 141] on icon at bounding box center [449, 144] width 7 height 7
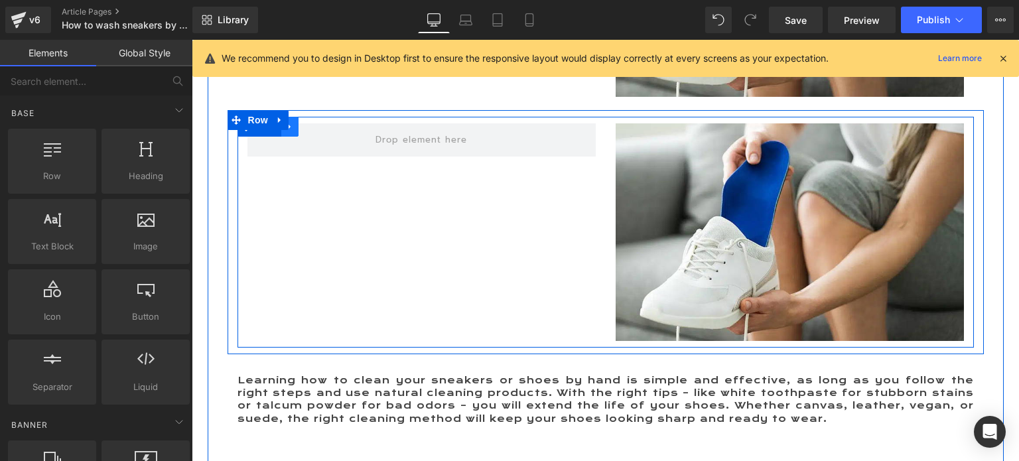
click at [287, 121] on icon at bounding box center [289, 126] width 9 height 10
click at [320, 121] on icon at bounding box center [324, 126] width 9 height 10
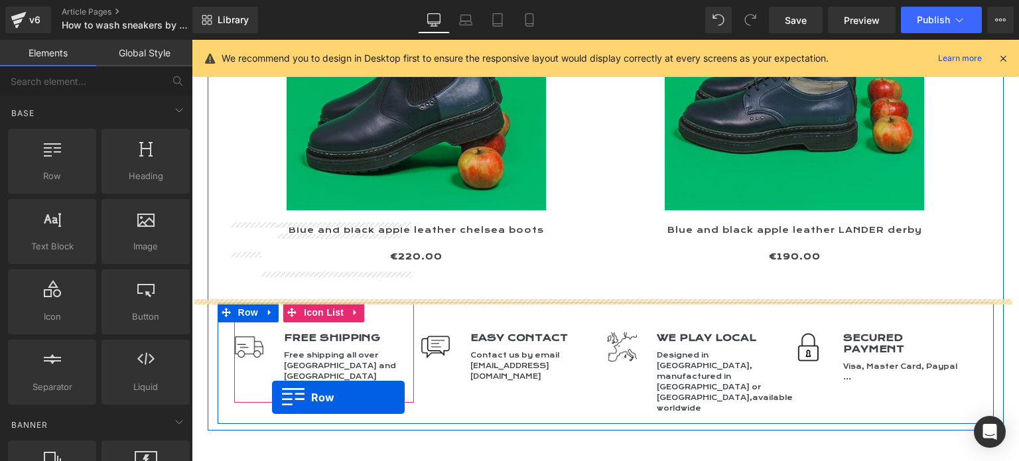
scroll to position [4601, 0]
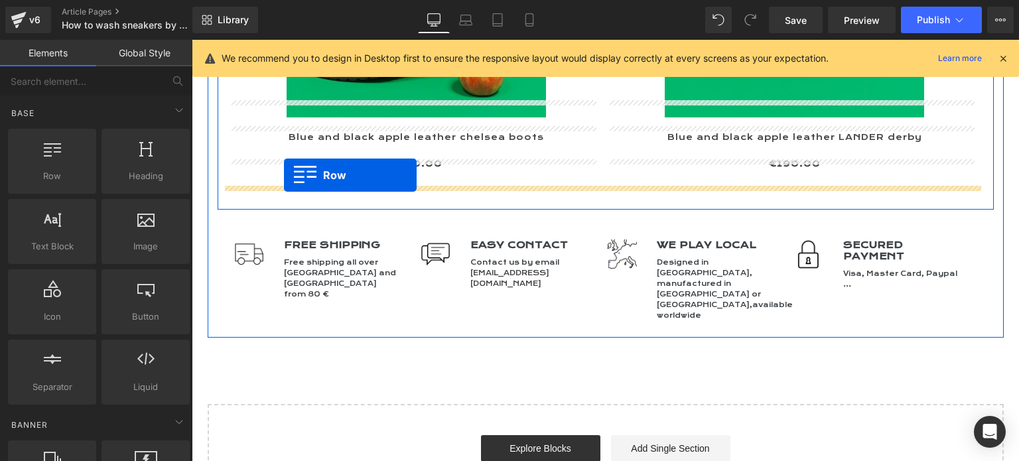
drag, startPoint x: 232, startPoint y: 234, endPoint x: 284, endPoint y: 175, distance: 78.9
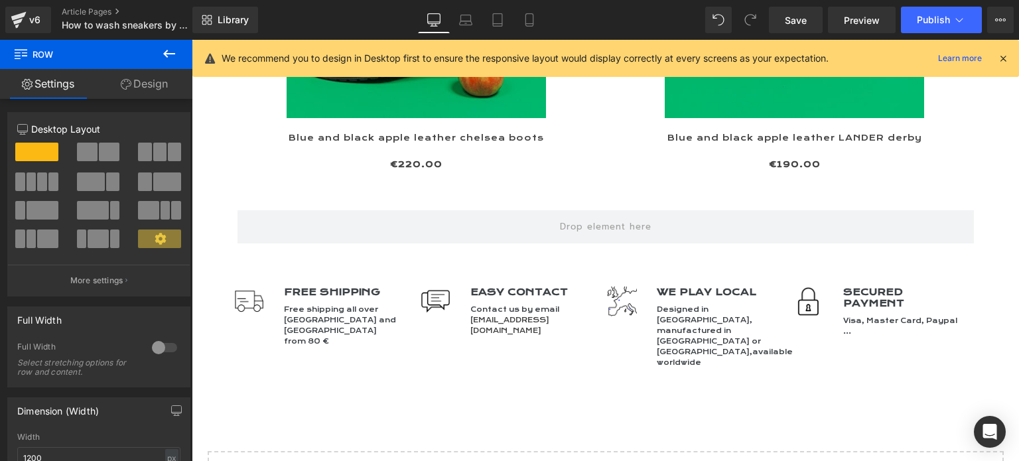
click at [170, 48] on icon at bounding box center [169, 54] width 16 height 16
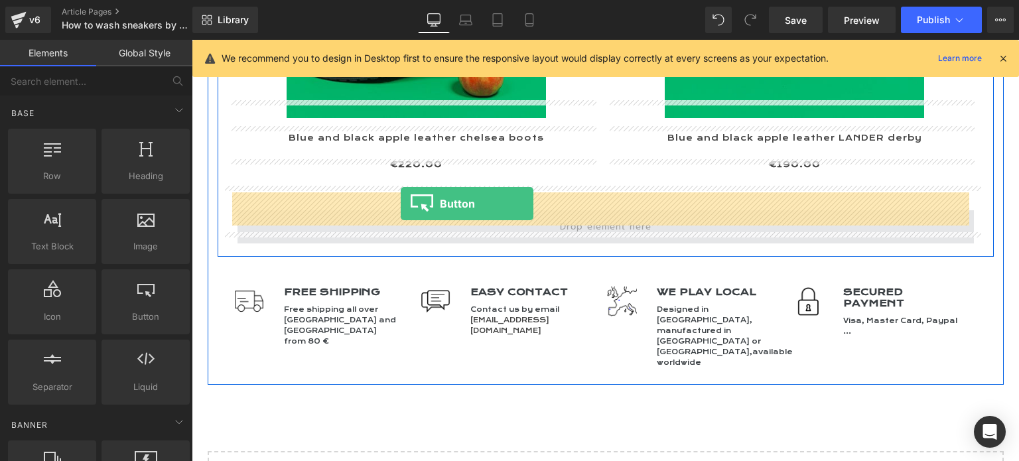
drag, startPoint x: 320, startPoint y: 366, endPoint x: 401, endPoint y: 204, distance: 180.7
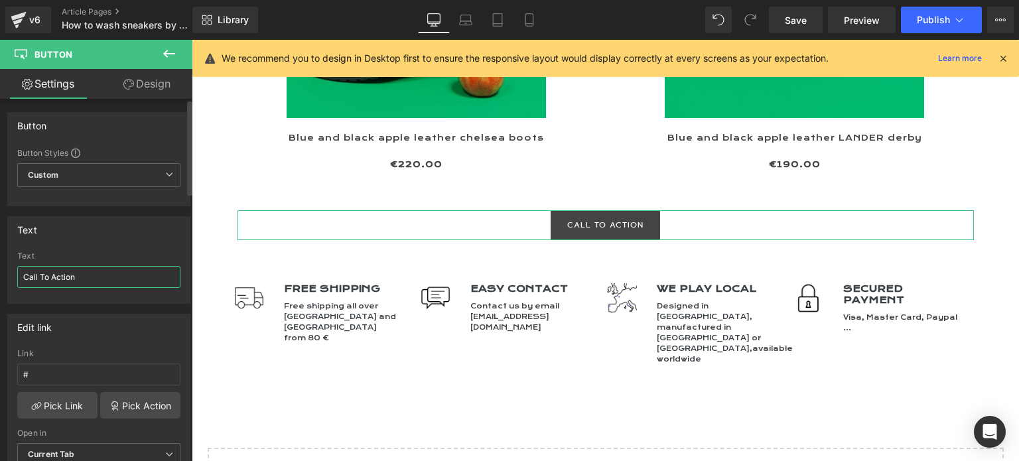
drag, startPoint x: 82, startPoint y: 276, endPoint x: 13, endPoint y: 273, distance: 68.4
click at [13, 273] on div "Call To Action Text Call To Action" at bounding box center [99, 277] width 182 height 52
type input "SEE ALL THE VEGAN SHOES"
click at [56, 392] on link "Pick Link" at bounding box center [57, 405] width 80 height 27
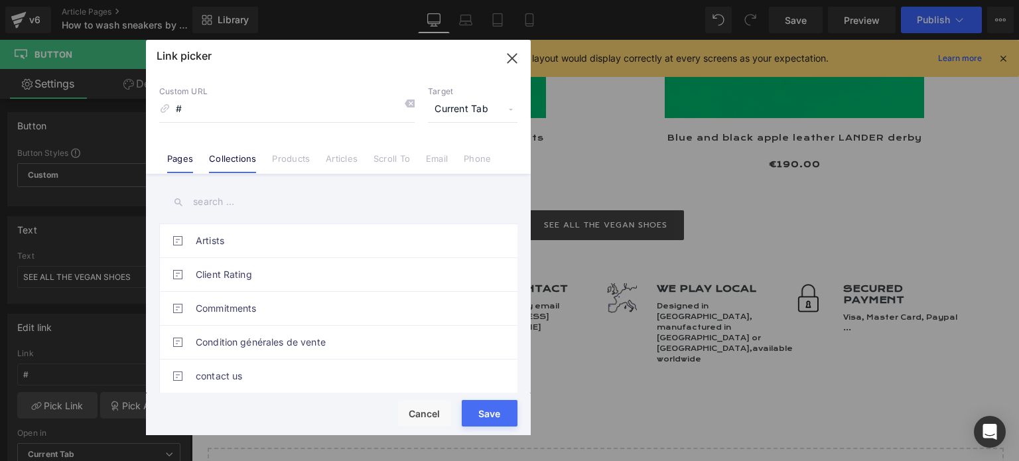
click at [244, 154] on link "Collections" at bounding box center [232, 163] width 47 height 20
click at [213, 204] on input "text" at bounding box center [338, 202] width 358 height 30
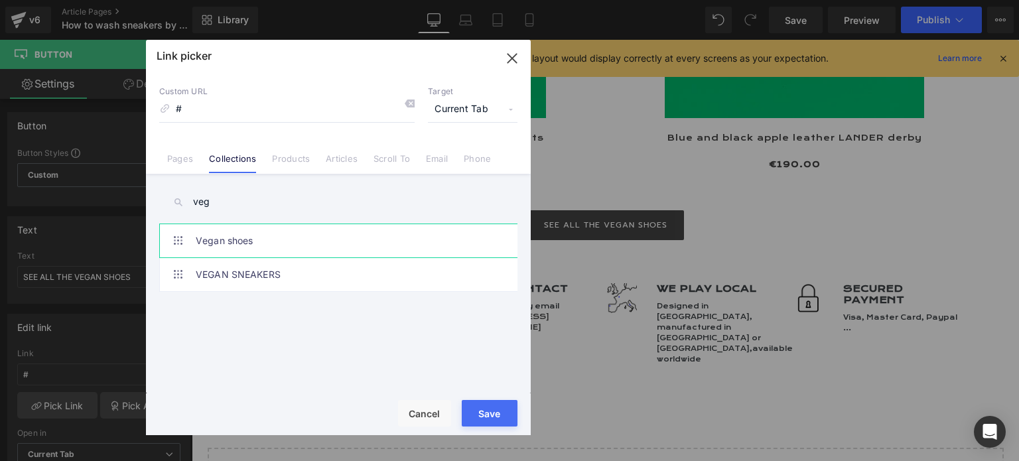
type input "veg"
click at [279, 238] on link "Vegan shoes" at bounding box center [342, 240] width 292 height 33
type input "/collections/vegan-shoes"
click at [493, 420] on button "Save" at bounding box center [490, 413] width 56 height 27
type input "/collections/vegan-shoes"
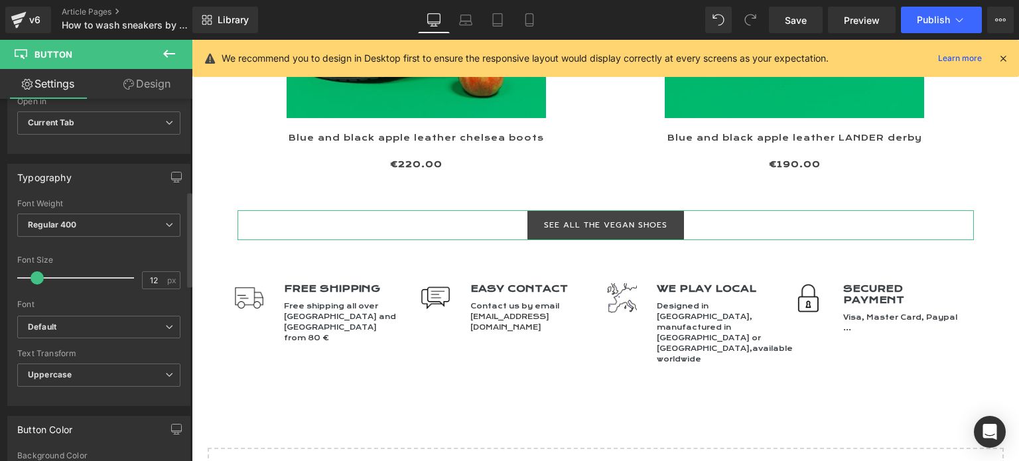
scroll to position [398, 0]
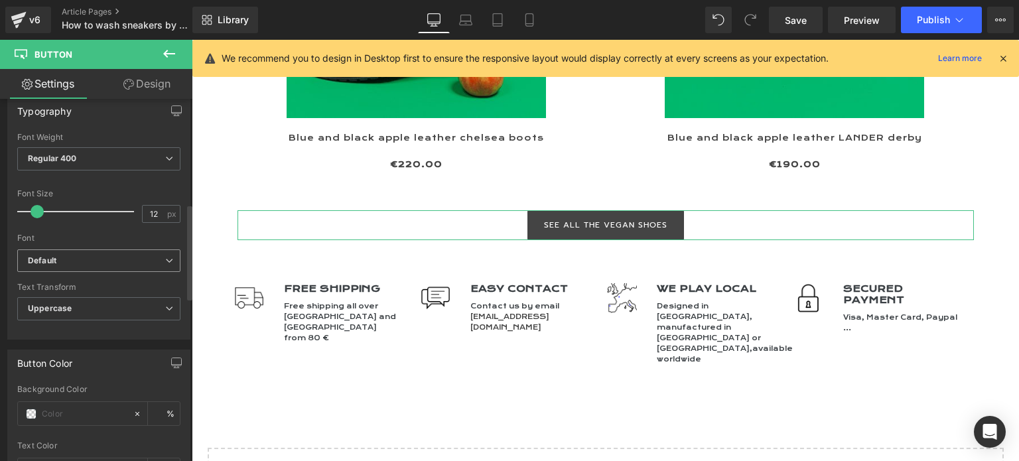
click at [81, 262] on b "Default" at bounding box center [96, 260] width 137 height 11
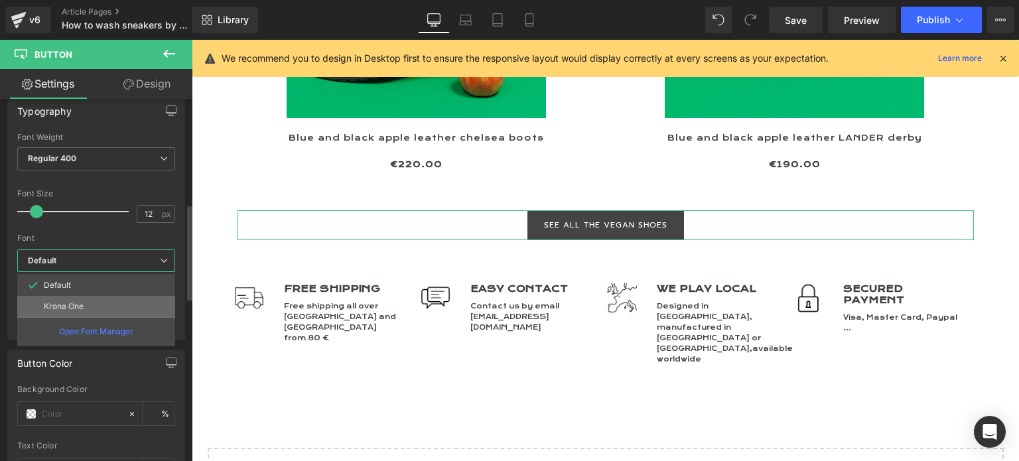
click at [82, 302] on p "Krona One" at bounding box center [64, 306] width 40 height 9
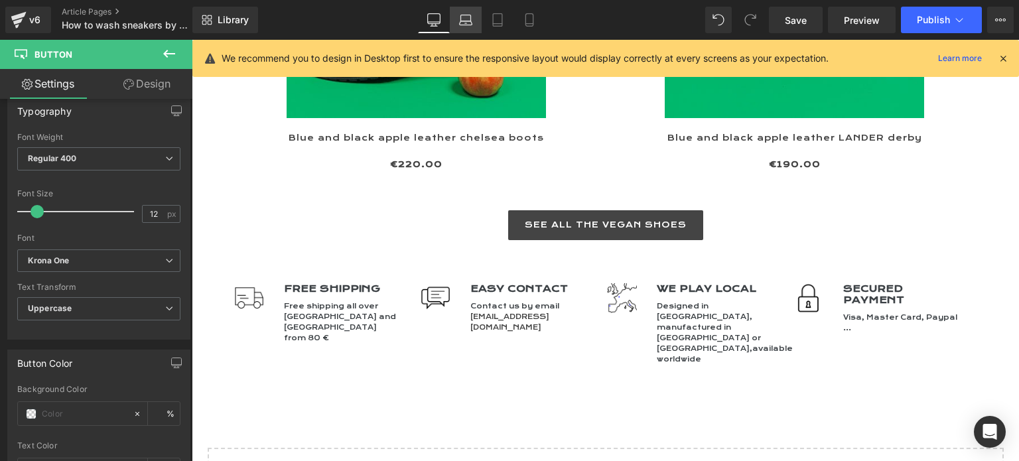
click at [470, 21] on icon at bounding box center [465, 19] width 13 height 13
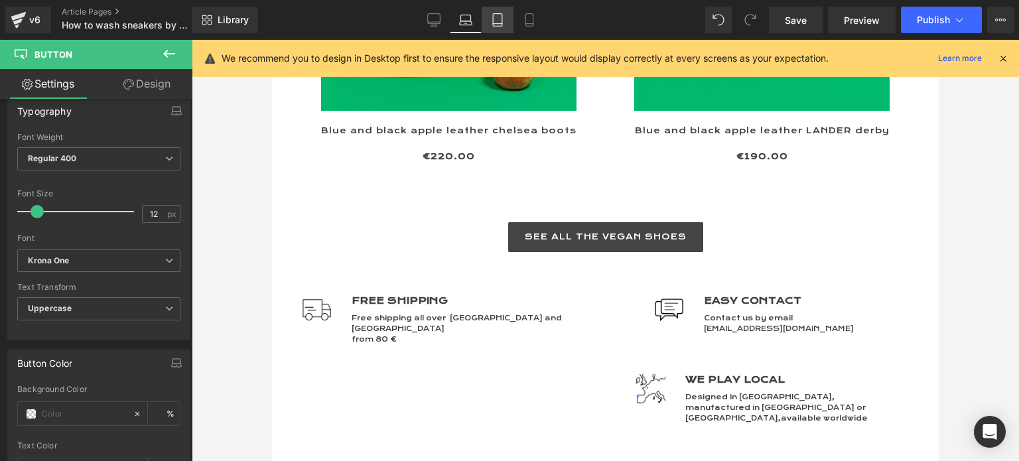
click at [500, 21] on icon at bounding box center [497, 19] width 13 height 13
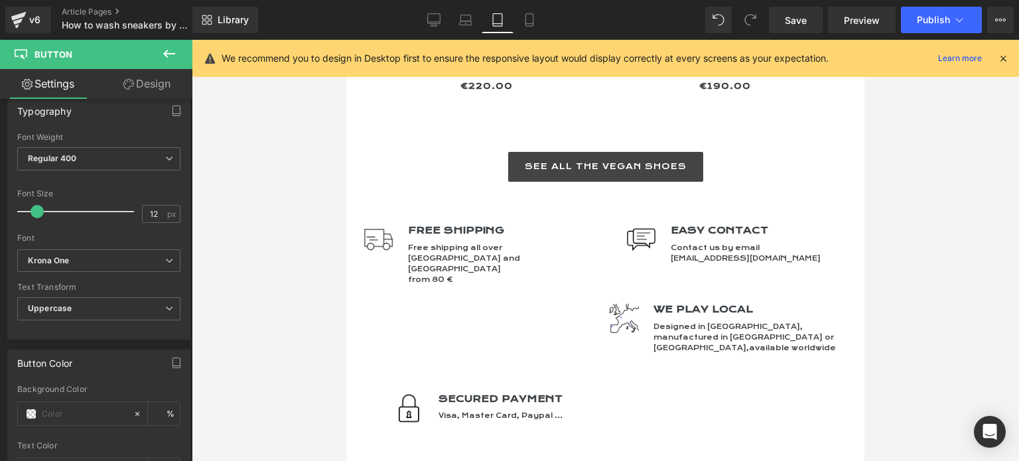
scroll to position [4258, 0]
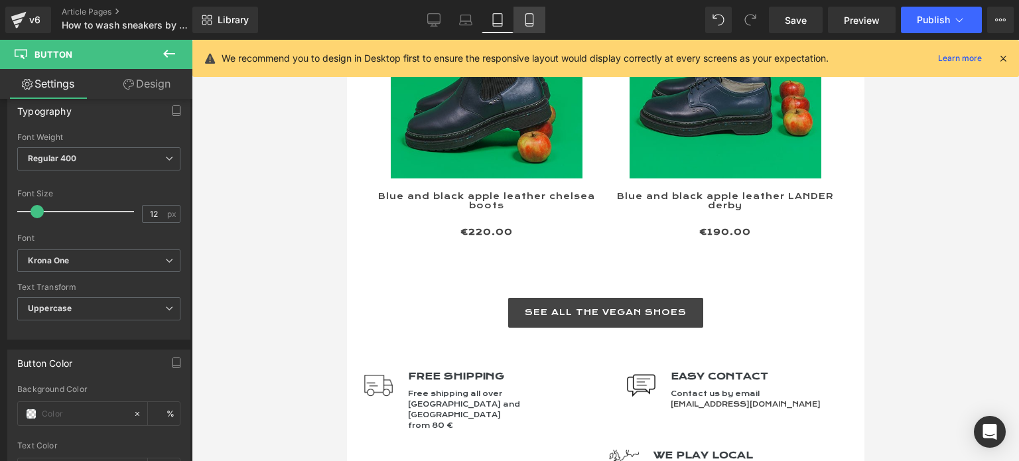
click at [528, 20] on icon at bounding box center [529, 19] width 13 height 13
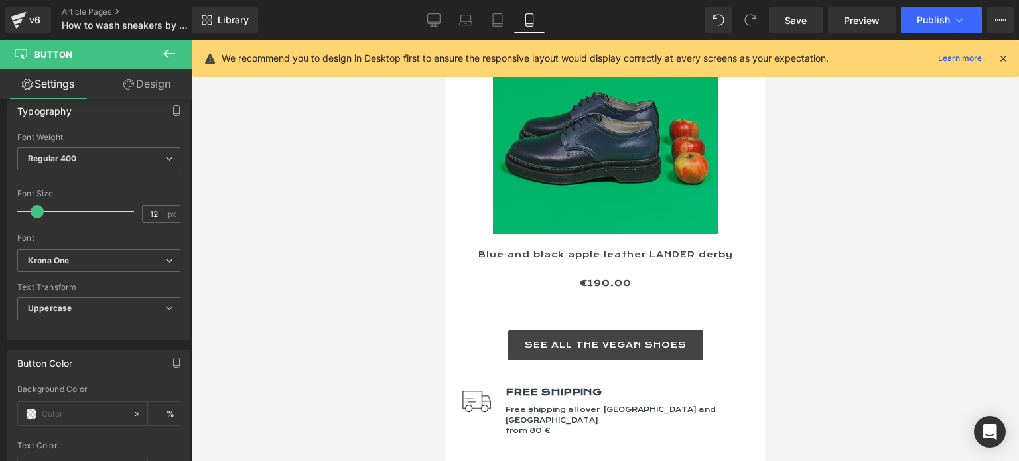
scroll to position [6912, 0]
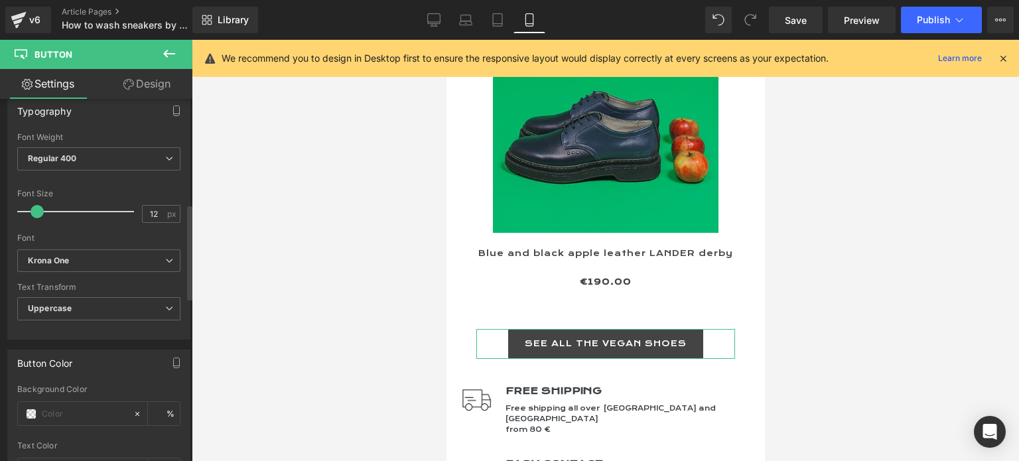
click at [35, 206] on span at bounding box center [37, 211] width 13 height 13
click at [430, 19] on icon at bounding box center [433, 19] width 13 height 13
type input "12"
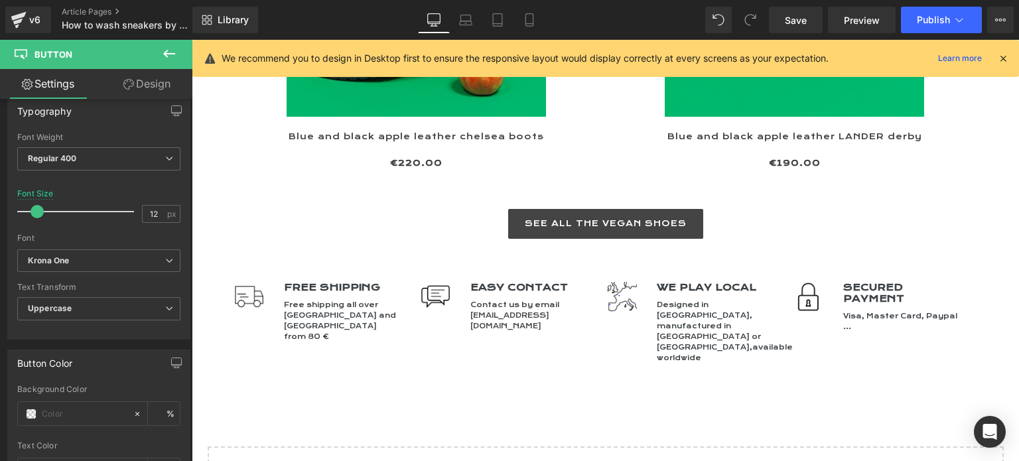
scroll to position [4567, 0]
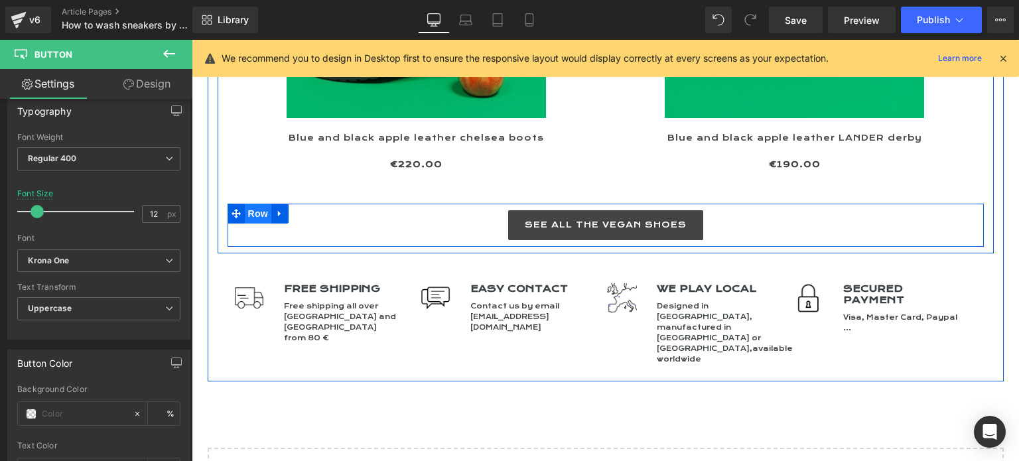
click at [251, 204] on span "Row" at bounding box center [258, 214] width 27 height 20
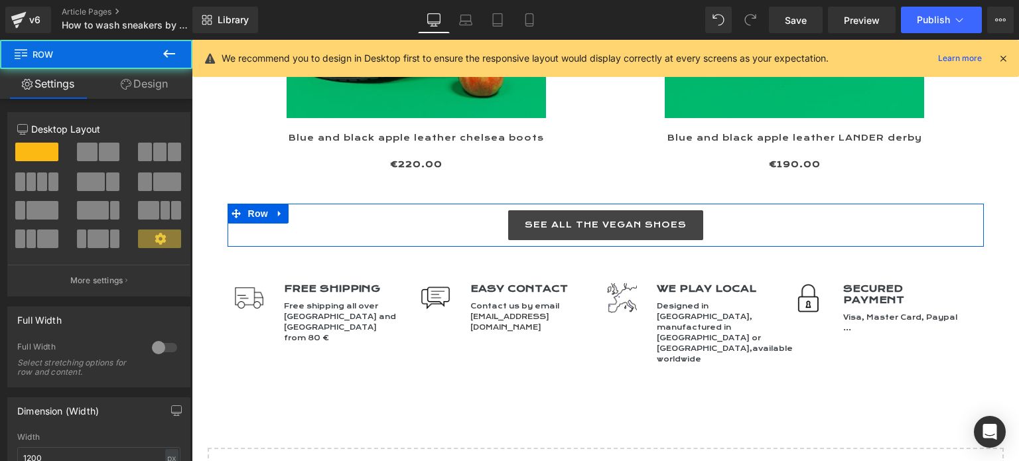
drag, startPoint x: 158, startPoint y: 76, endPoint x: 42, endPoint y: 149, distance: 136.6
click at [157, 76] on link "Design" at bounding box center [144, 84] width 96 height 30
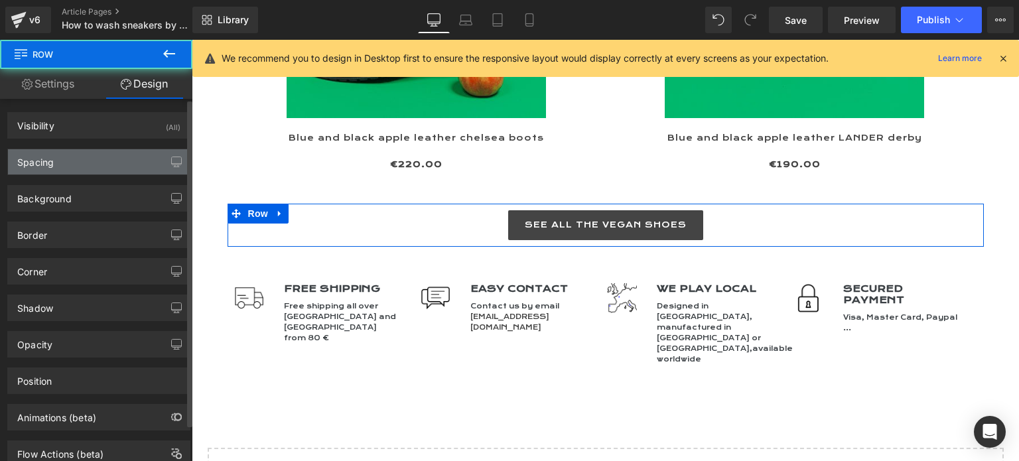
type input "0"
type input "10"
type input "0"
type input "10"
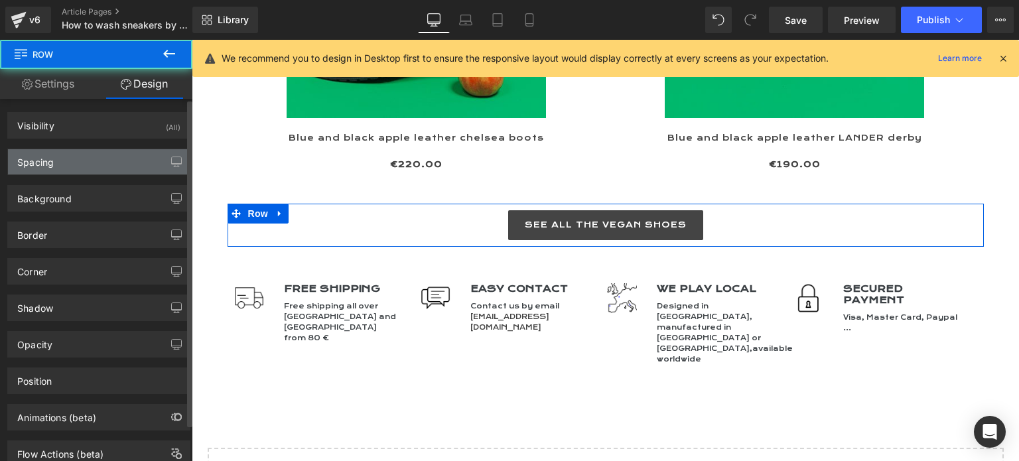
type input "0"
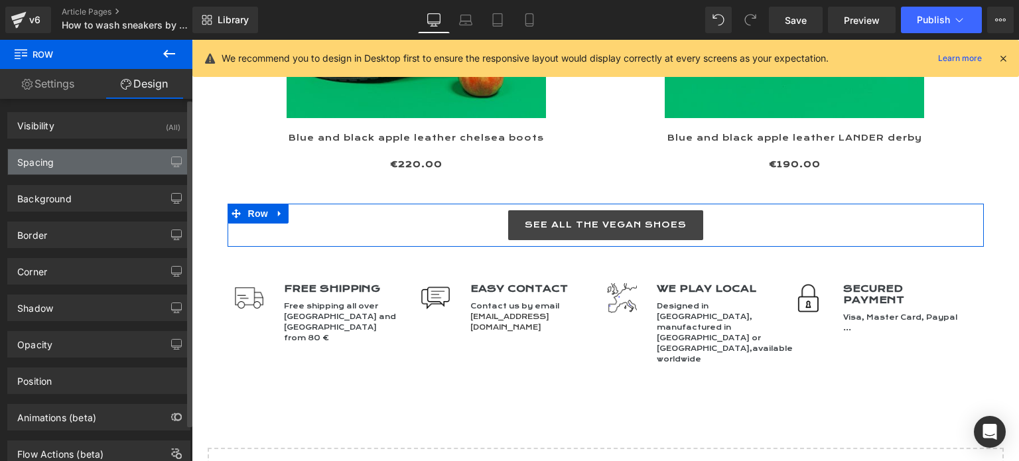
click at [52, 165] on div "Spacing" at bounding box center [35, 158] width 36 height 19
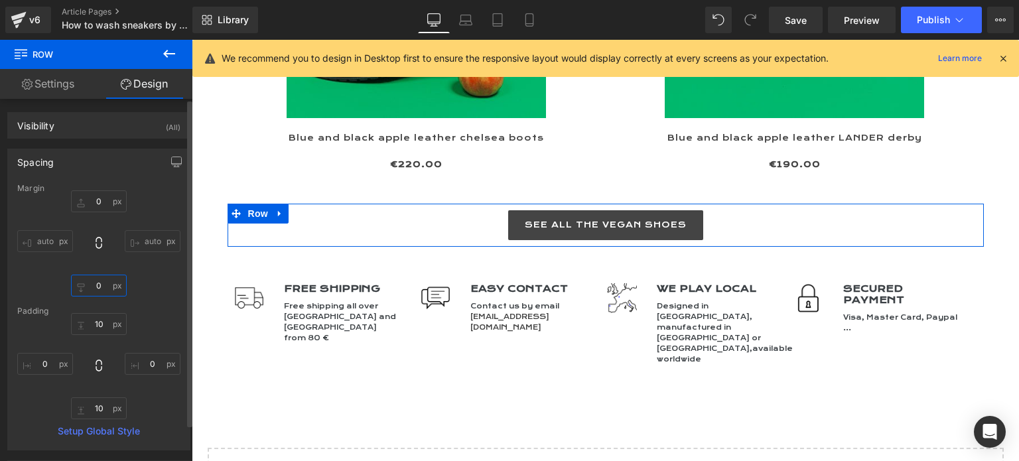
click at [89, 289] on input "0" at bounding box center [99, 286] width 56 height 22
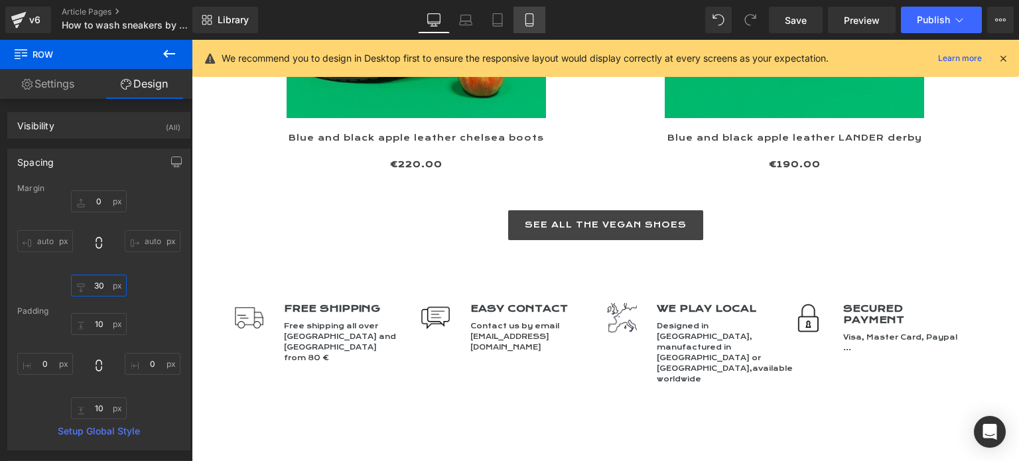
type input "30"
click at [529, 18] on icon at bounding box center [529, 19] width 13 height 13
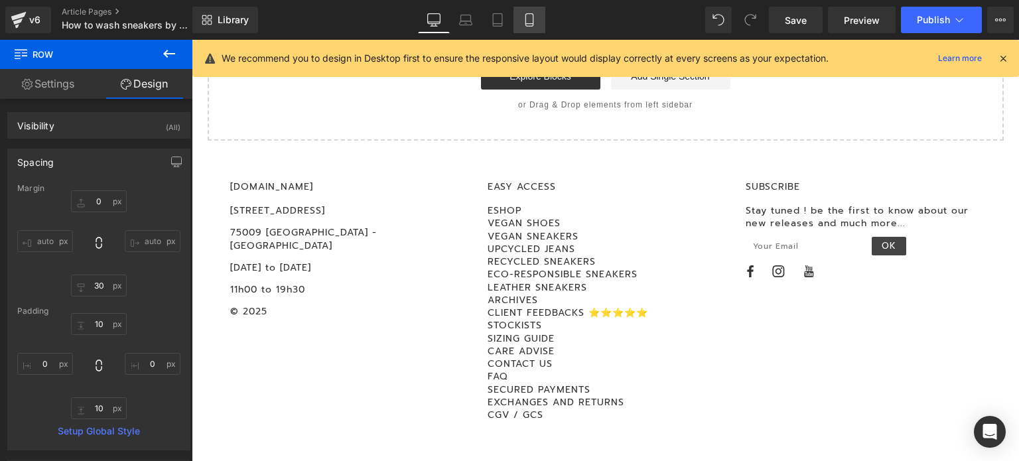
type input "0"
type input "30"
type input "10"
type input "0"
type input "10"
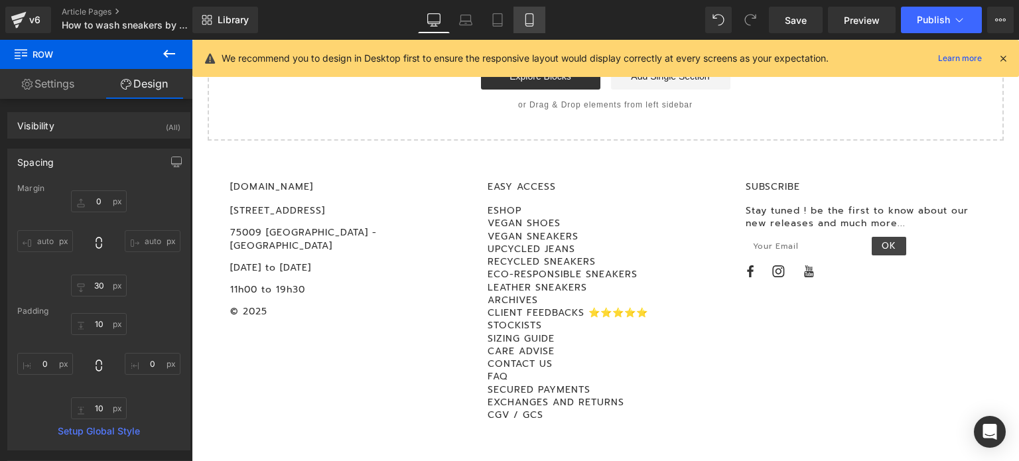
type input "0"
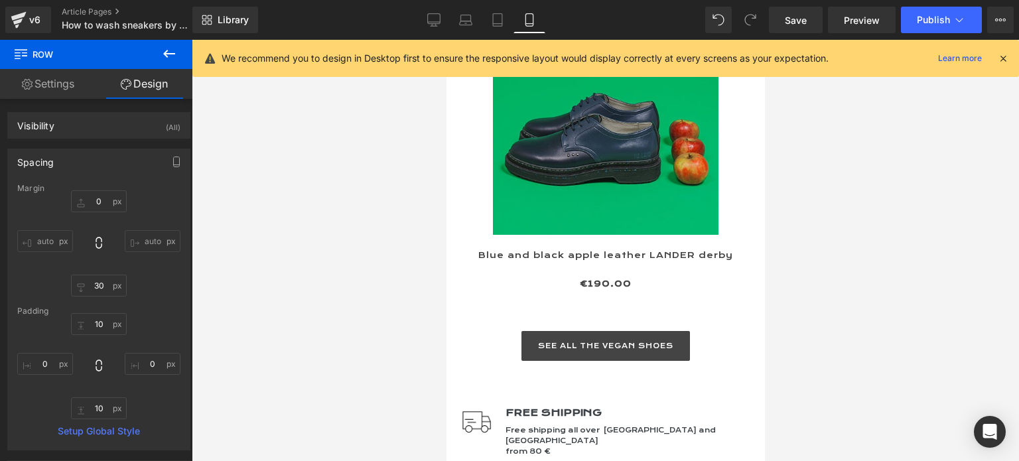
scroll to position [6912, 0]
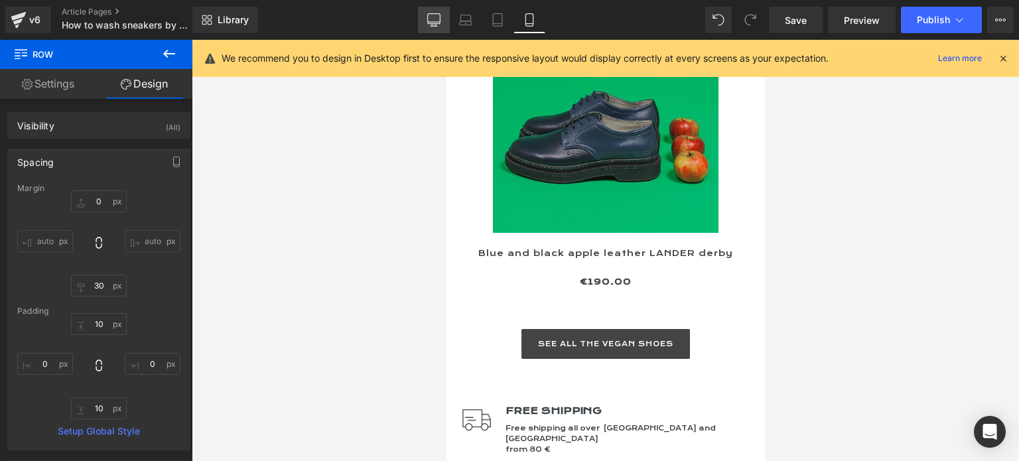
drag, startPoint x: 430, startPoint y: 23, endPoint x: 507, endPoint y: 17, distance: 77.8
click at [430, 23] on icon at bounding box center [434, 19] width 13 height 10
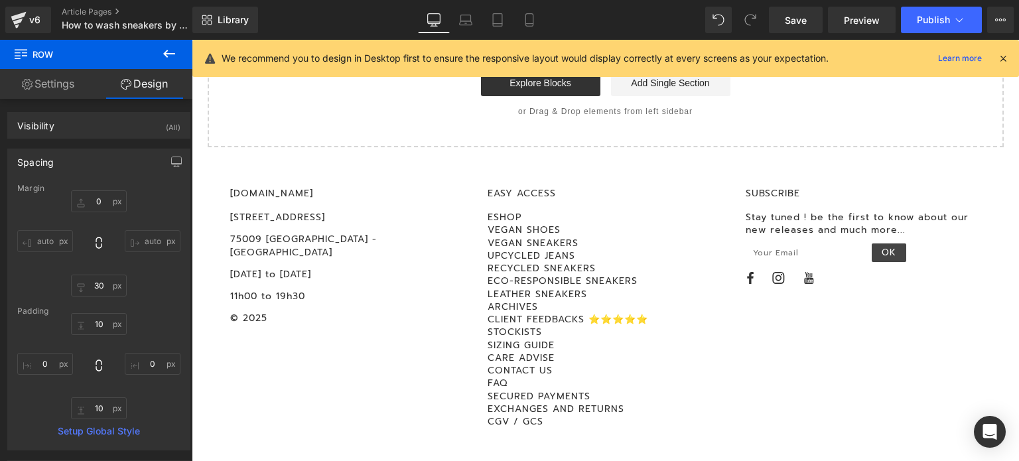
type input "0"
type input "30"
type input "10"
type input "0"
type input "10"
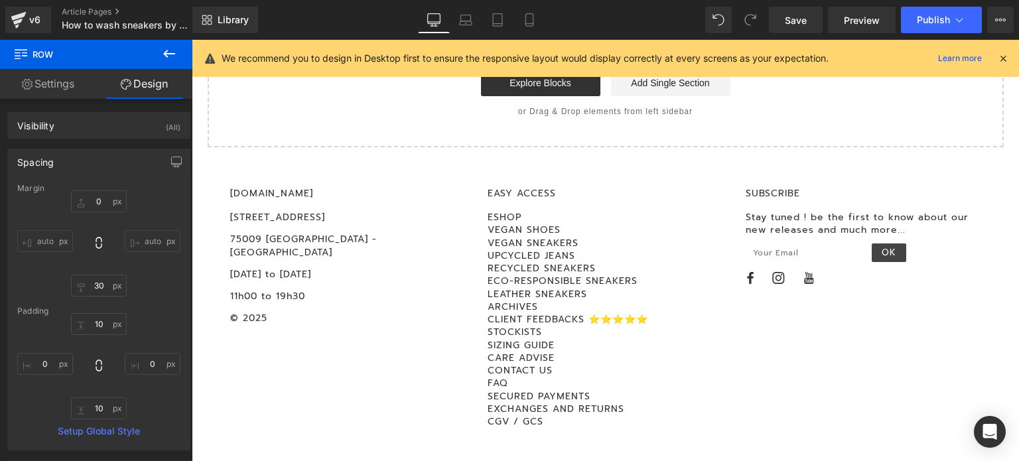
type input "0"
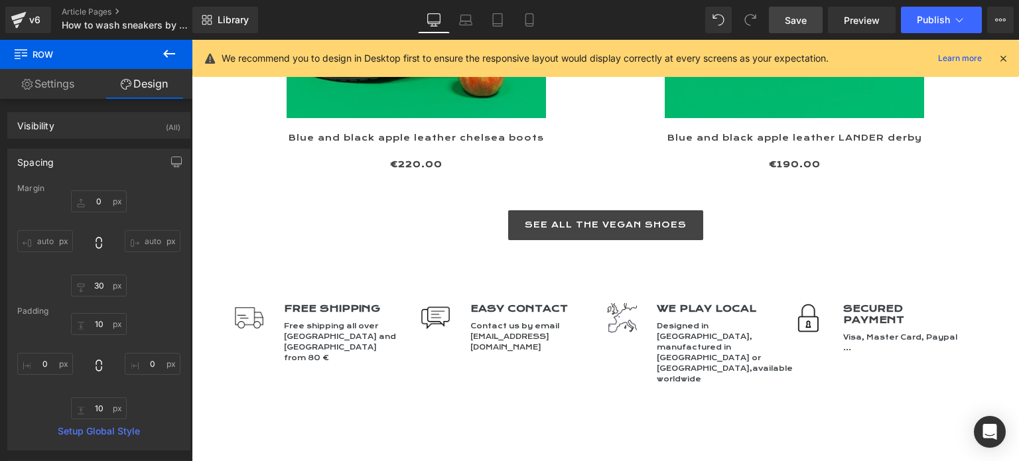
click at [793, 11] on link "Save" at bounding box center [796, 20] width 54 height 27
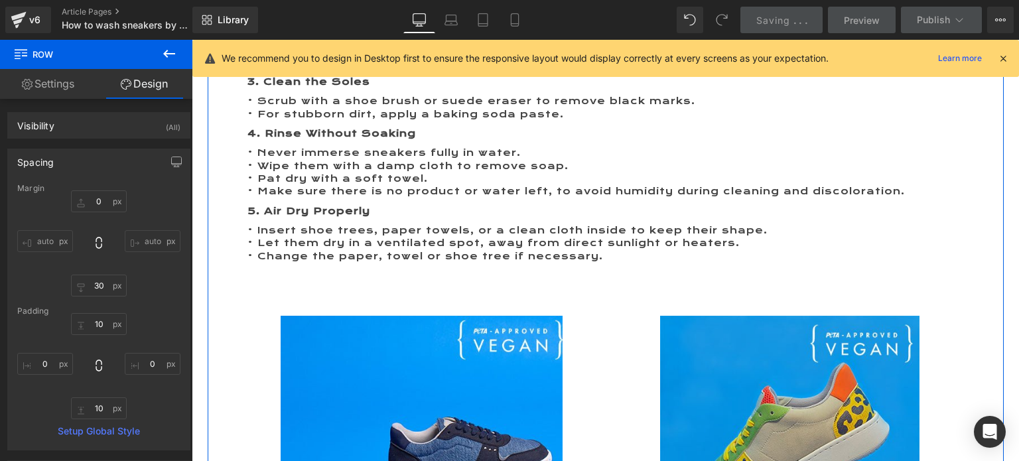
scroll to position [1449, 0]
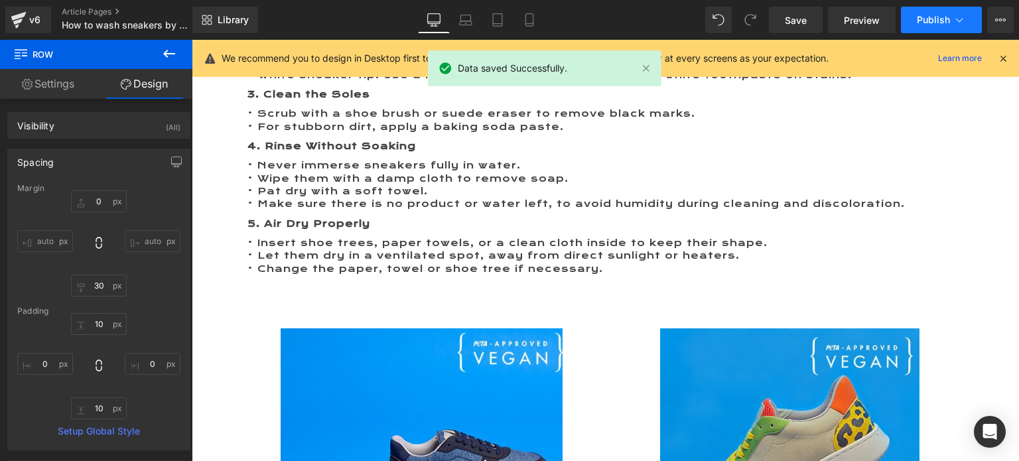
click at [931, 21] on span "Publish" at bounding box center [933, 20] width 33 height 11
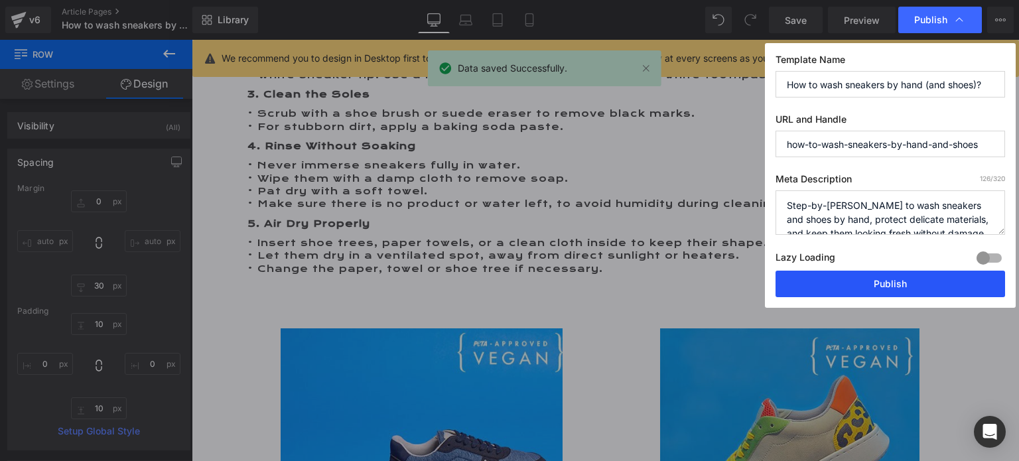
click at [894, 275] on button "Publish" at bounding box center [890, 284] width 230 height 27
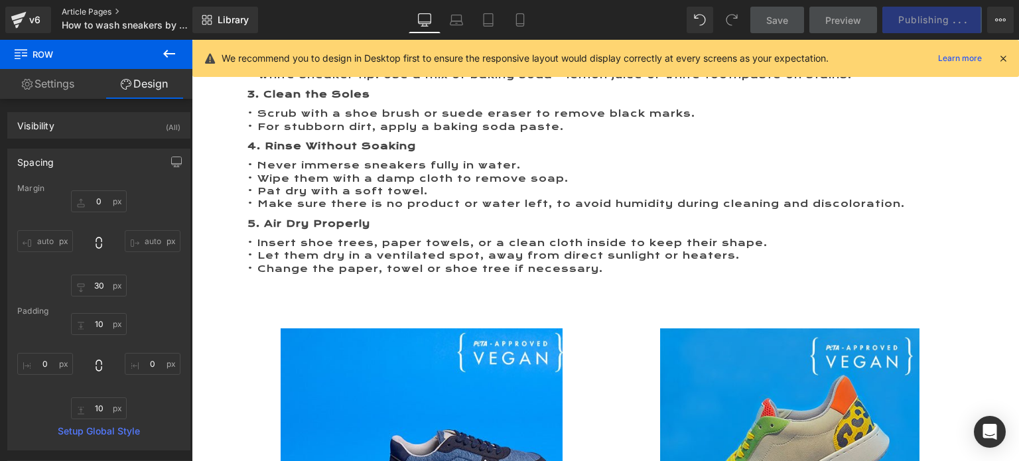
click at [92, 10] on link "Article Pages" at bounding box center [138, 12] width 153 height 11
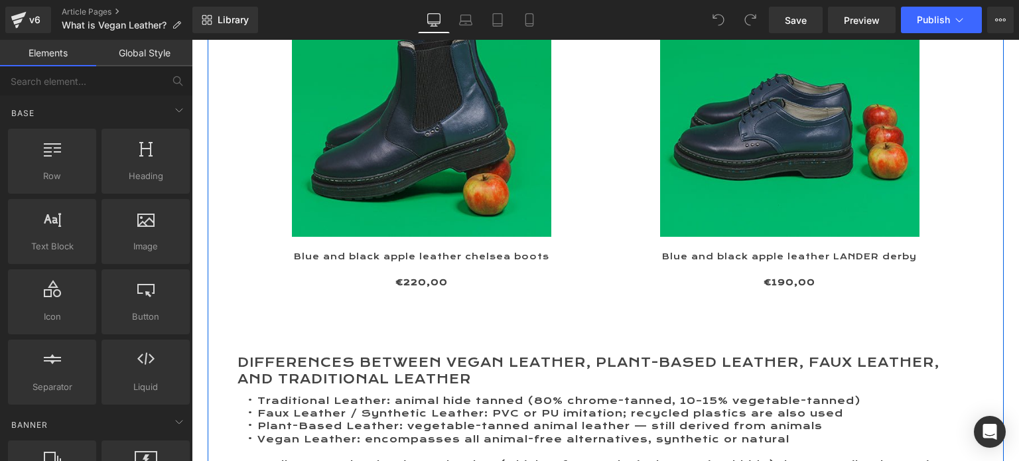
scroll to position [2189, 0]
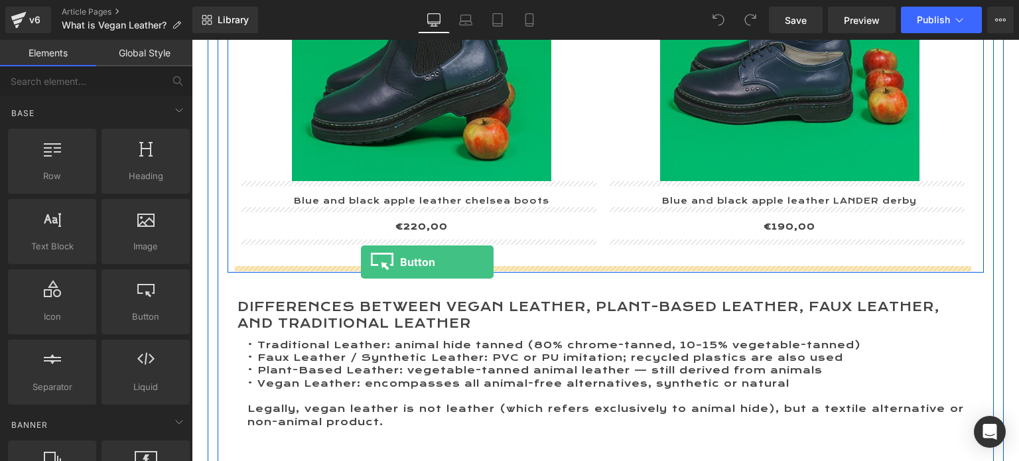
drag, startPoint x: 340, startPoint y: 343, endPoint x: 361, endPoint y: 262, distance: 83.5
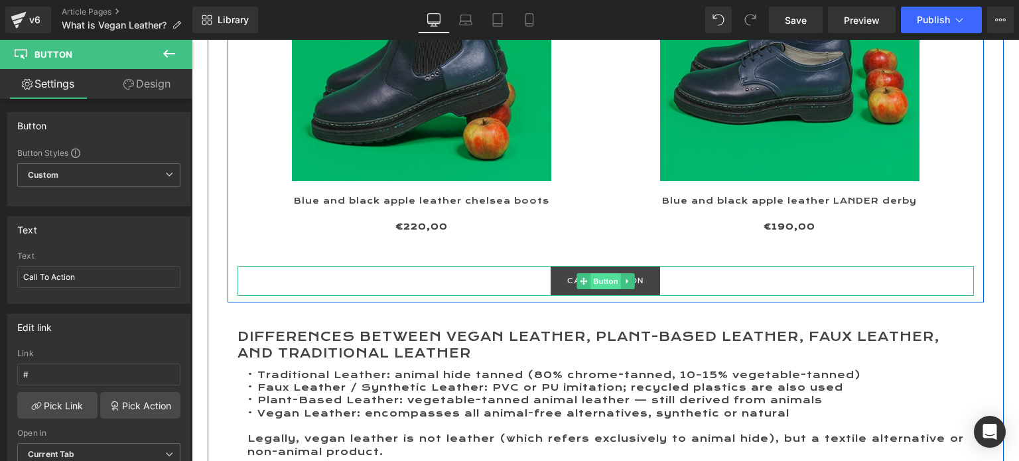
click at [597, 281] on span "Button" at bounding box center [605, 281] width 31 height 16
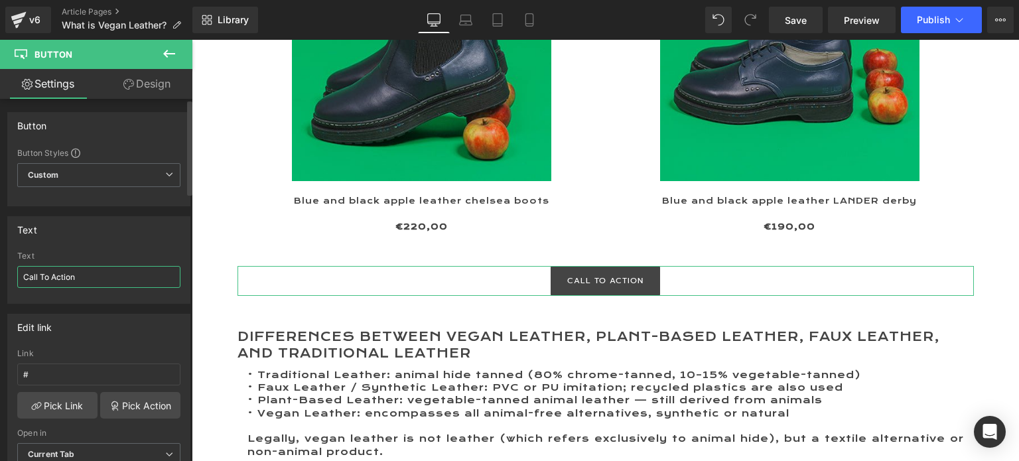
drag, startPoint x: 96, startPoint y: 273, endPoint x: 0, endPoint y: 273, distance: 95.5
click at [0, 273] on div "Text Call To Action Text Call To Action" at bounding box center [99, 255] width 198 height 98
type input "SEE ALL THE VEGAN SHOES"
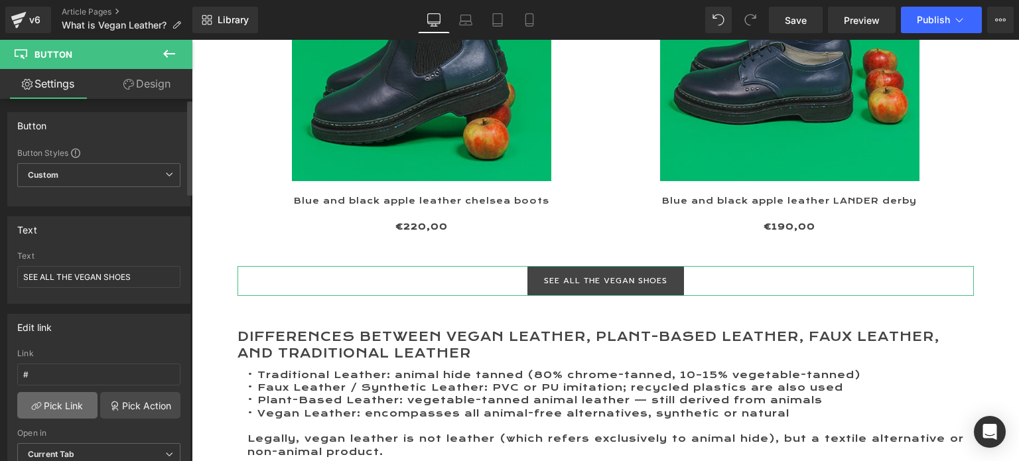
click at [56, 403] on link "Pick Link" at bounding box center [57, 405] width 80 height 27
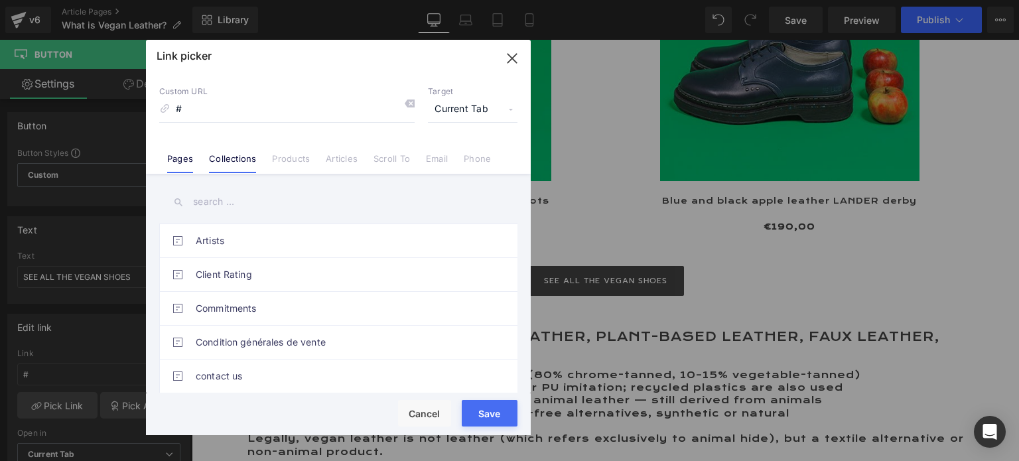
click at [241, 157] on link "Collections" at bounding box center [232, 163] width 47 height 20
click at [225, 201] on input "text" at bounding box center [338, 202] width 358 height 30
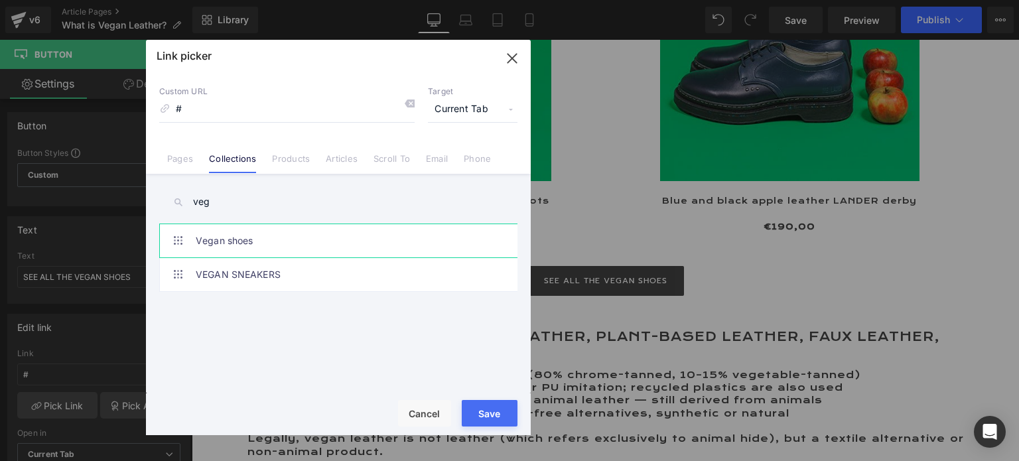
type input "veg"
click at [253, 243] on link "Vegan shoes" at bounding box center [342, 240] width 292 height 33
type input "/collections/vegan-shoes"
click at [498, 418] on button "Save" at bounding box center [490, 413] width 56 height 27
type input "/collections/vegan-shoes"
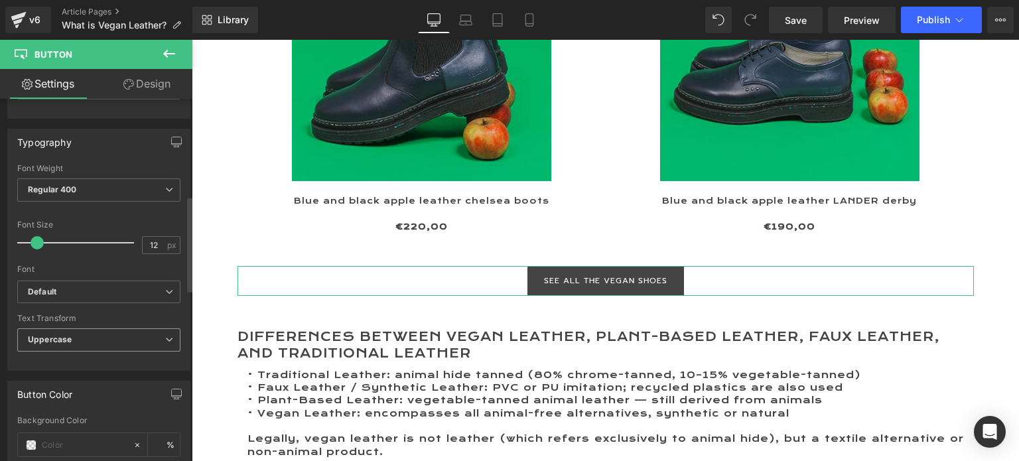
scroll to position [398, 0]
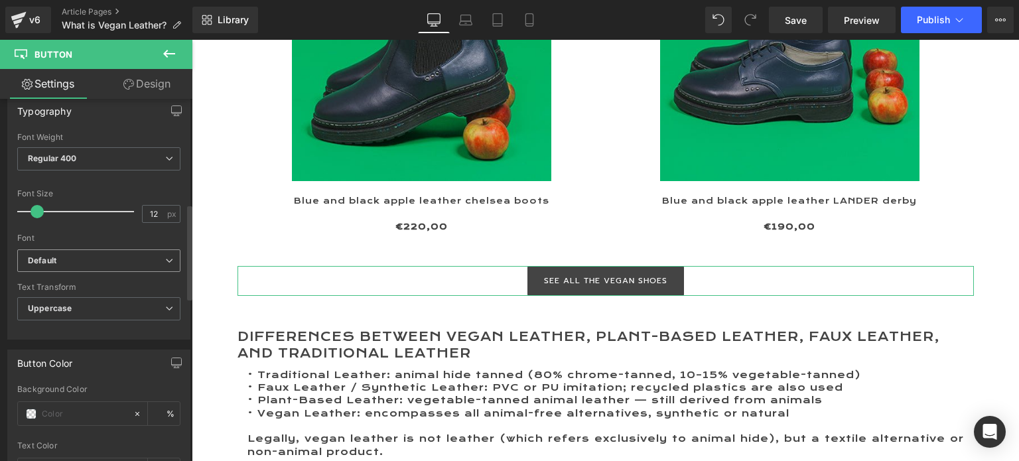
click at [67, 257] on b "Default" at bounding box center [96, 260] width 137 height 11
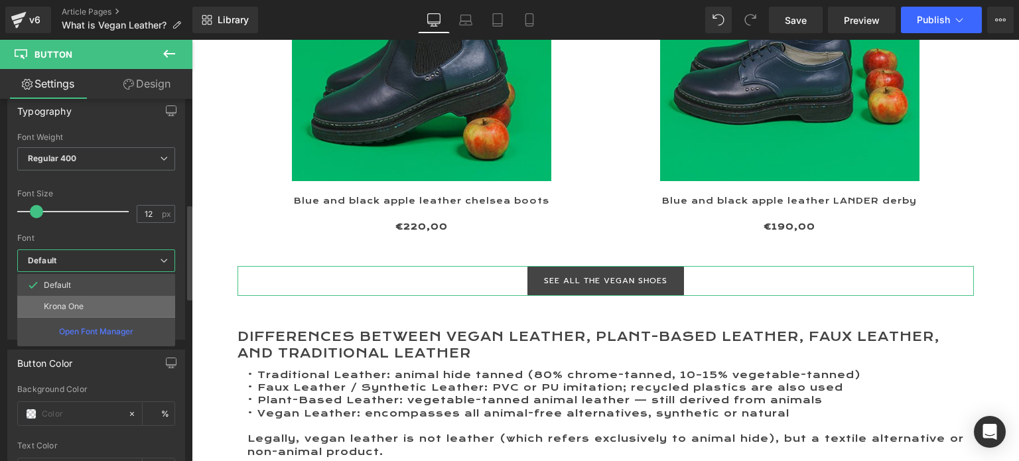
click at [66, 302] on p "Krona One" at bounding box center [64, 306] width 40 height 9
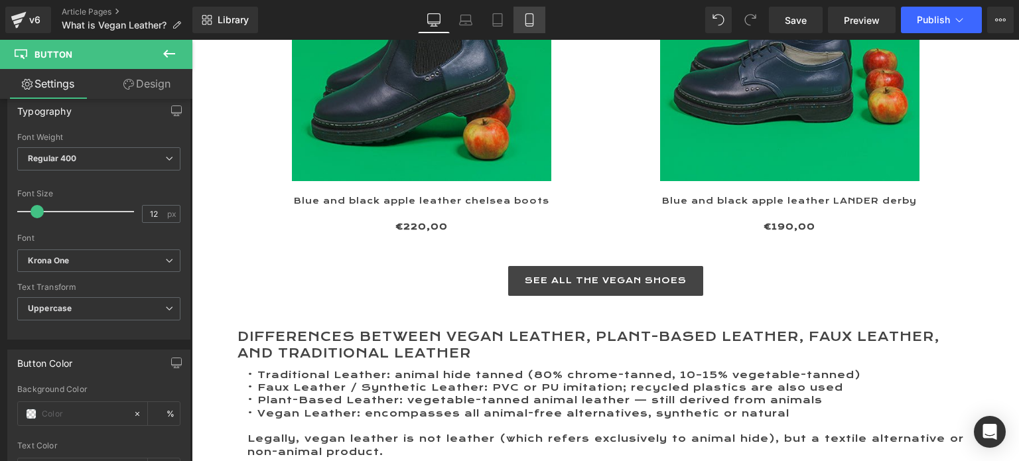
click at [529, 21] on icon at bounding box center [529, 19] width 13 height 13
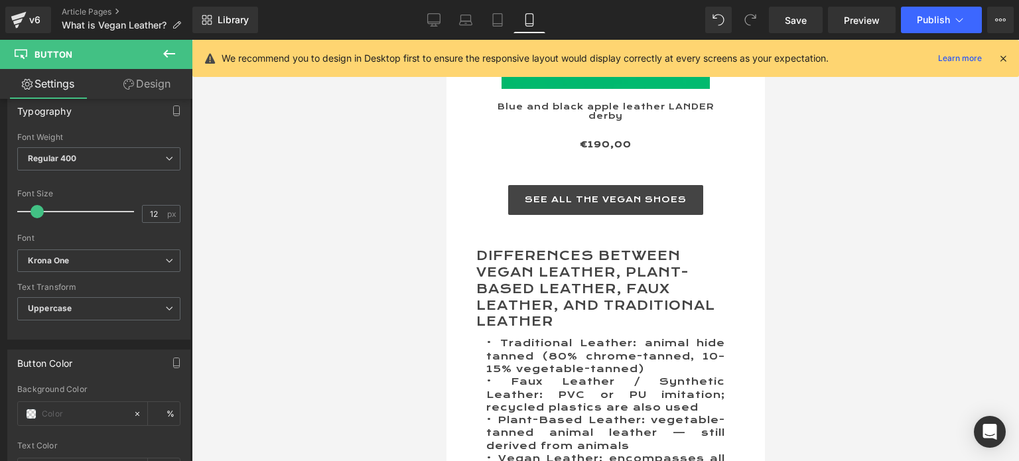
scroll to position [3303, 0]
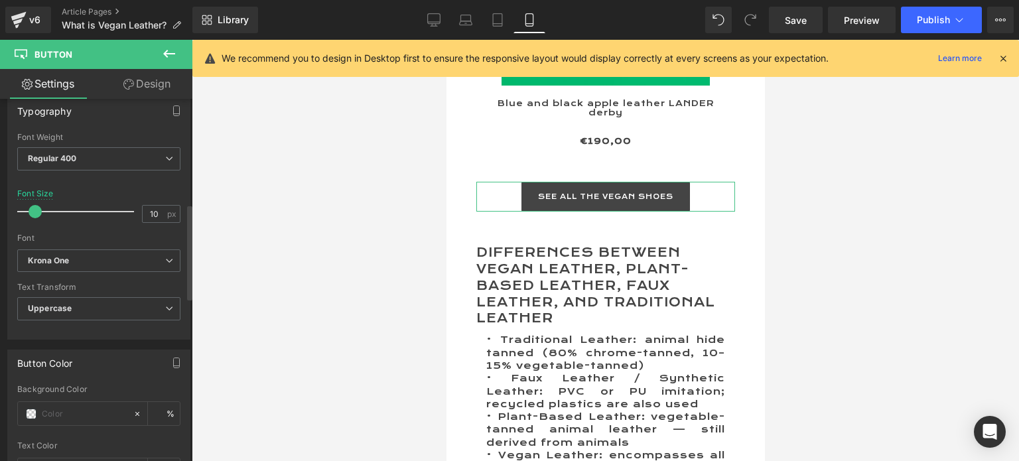
click at [35, 209] on span at bounding box center [35, 211] width 13 height 13
click at [435, 21] on icon at bounding box center [433, 19] width 13 height 13
type input "12"
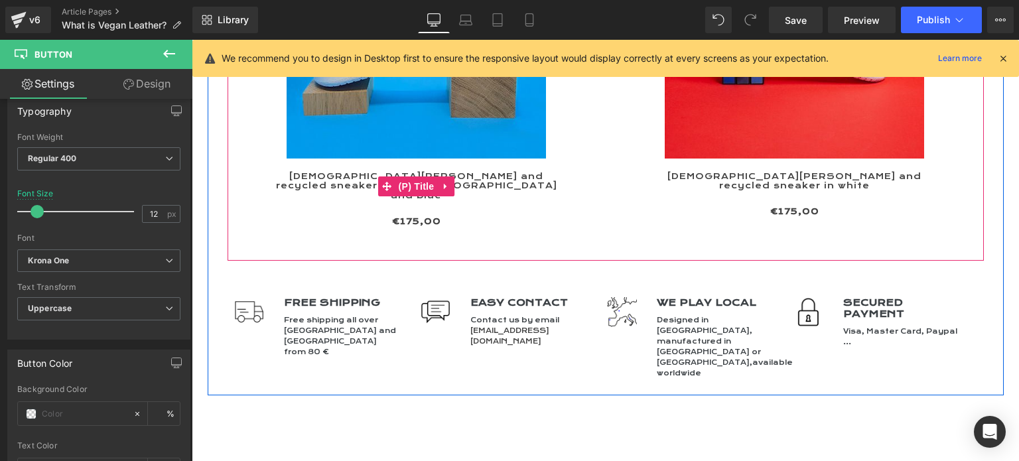
scroll to position [4662, 0]
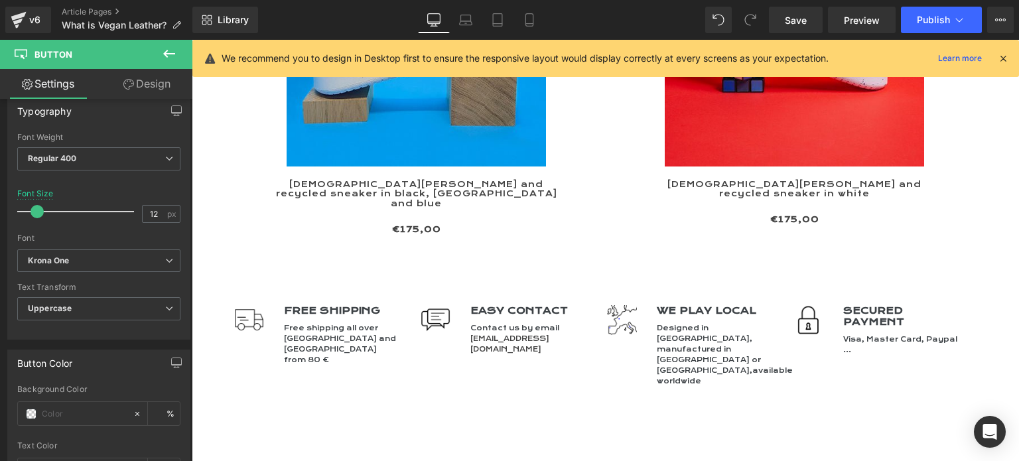
click at [167, 52] on icon at bounding box center [169, 54] width 16 height 16
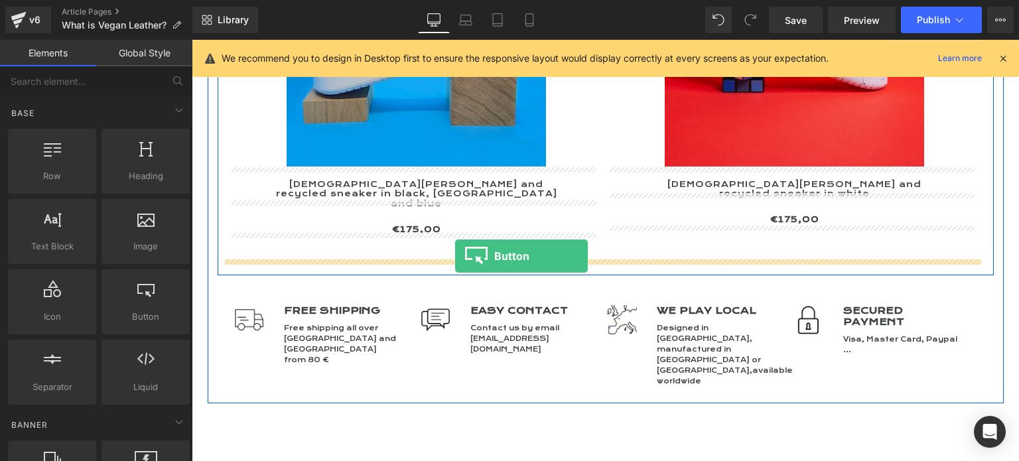
drag, startPoint x: 340, startPoint y: 354, endPoint x: 455, endPoint y: 256, distance: 151.0
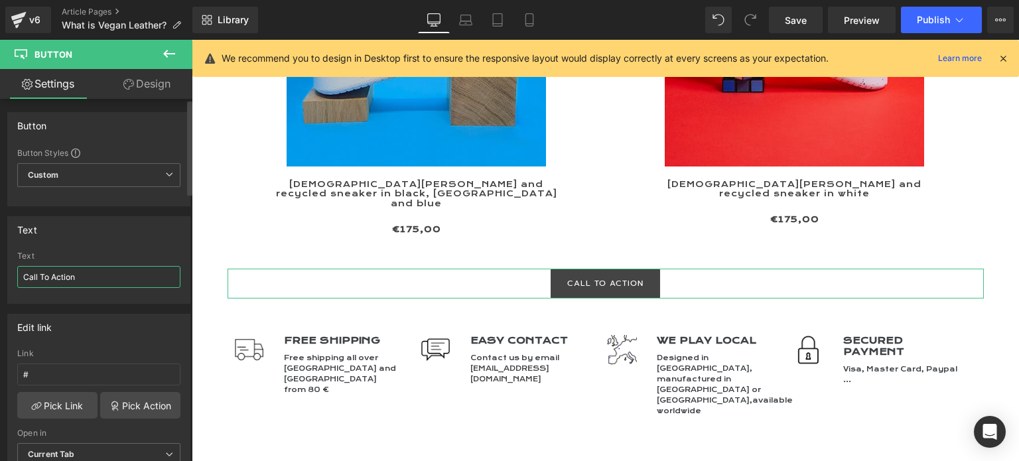
drag, startPoint x: 103, startPoint y: 275, endPoint x: 0, endPoint y: 278, distance: 103.5
click at [0, 278] on div "Text Call To Action Text Call To Action" at bounding box center [99, 255] width 198 height 98
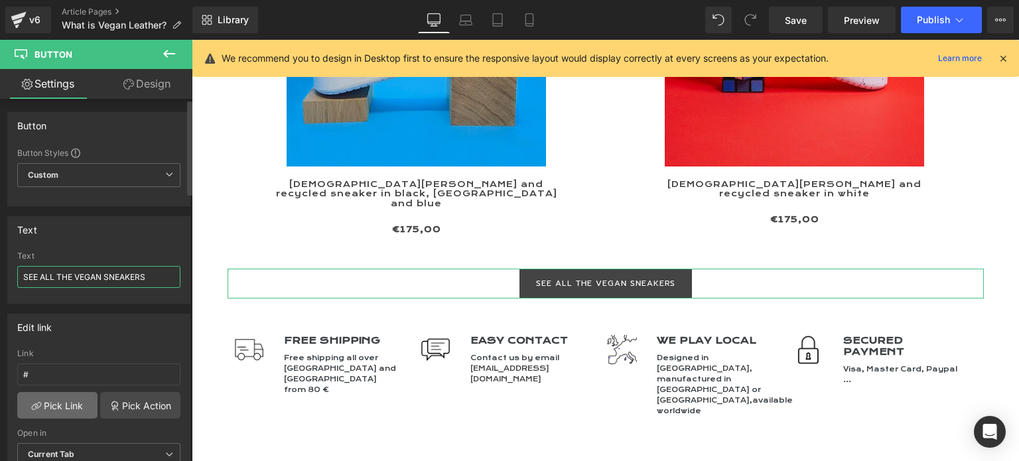
type input "SEE ALL THE VEGAN SNEAKERS"
click at [56, 403] on link "Pick Link" at bounding box center [57, 405] width 80 height 27
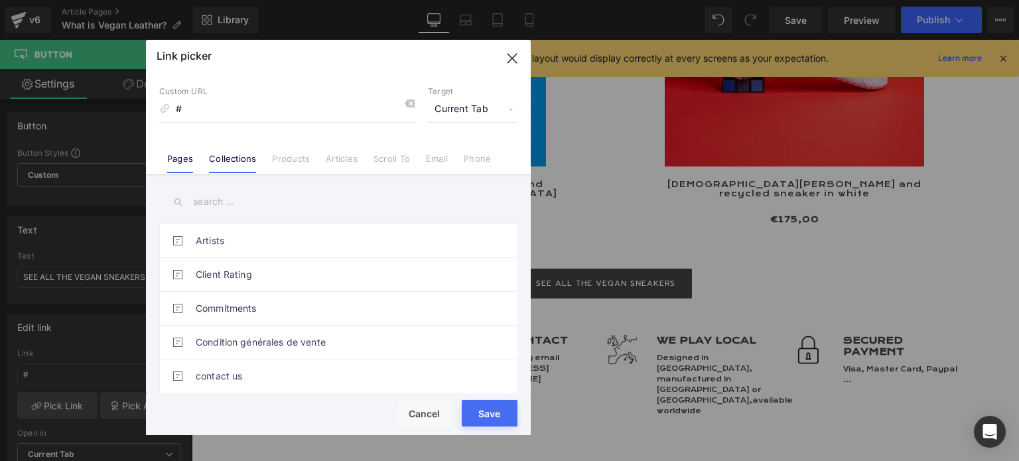
click at [233, 161] on link "Collections" at bounding box center [232, 163] width 47 height 20
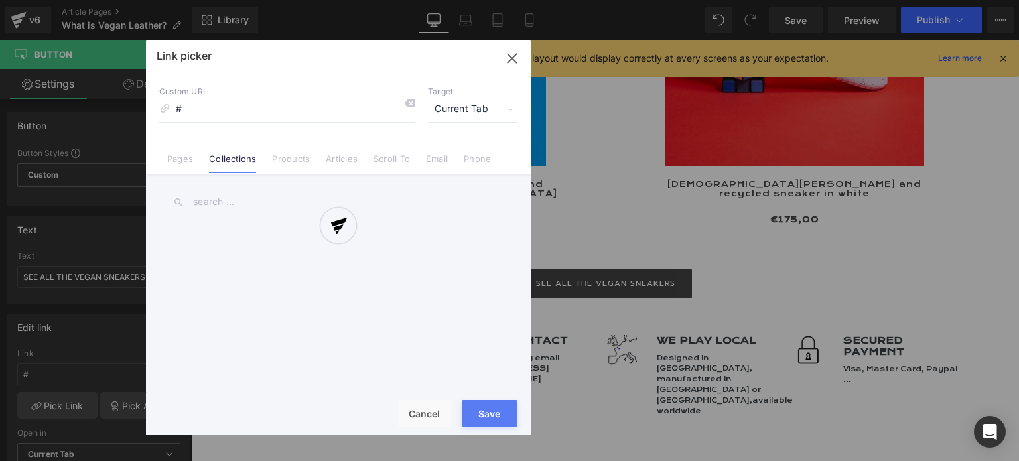
click at [239, 204] on input "text" at bounding box center [338, 202] width 358 height 30
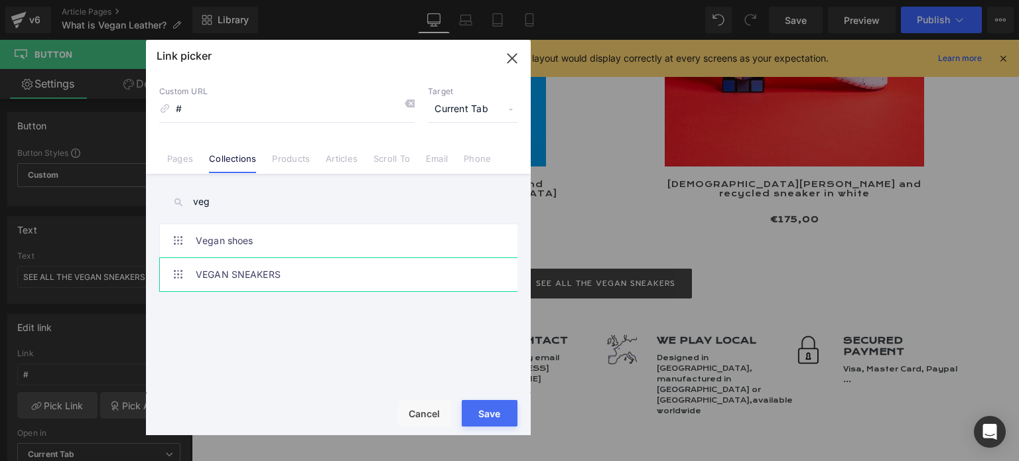
type input "veg"
click at [262, 270] on link "VEGAN SNEAKERS" at bounding box center [342, 274] width 292 height 33
type input "/collections/vegan-sneakers"
click at [476, 421] on button "Save" at bounding box center [490, 413] width 56 height 27
type input "/collections/vegan-sneakers"
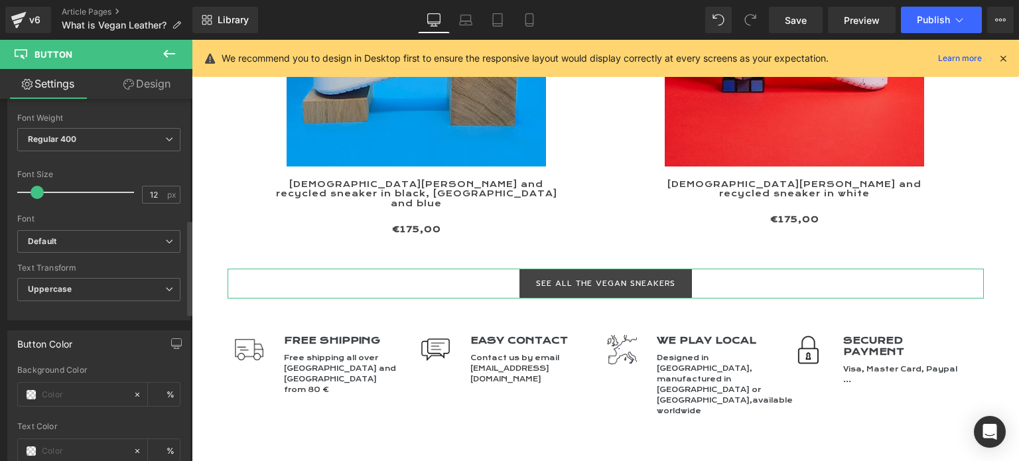
scroll to position [464, 0]
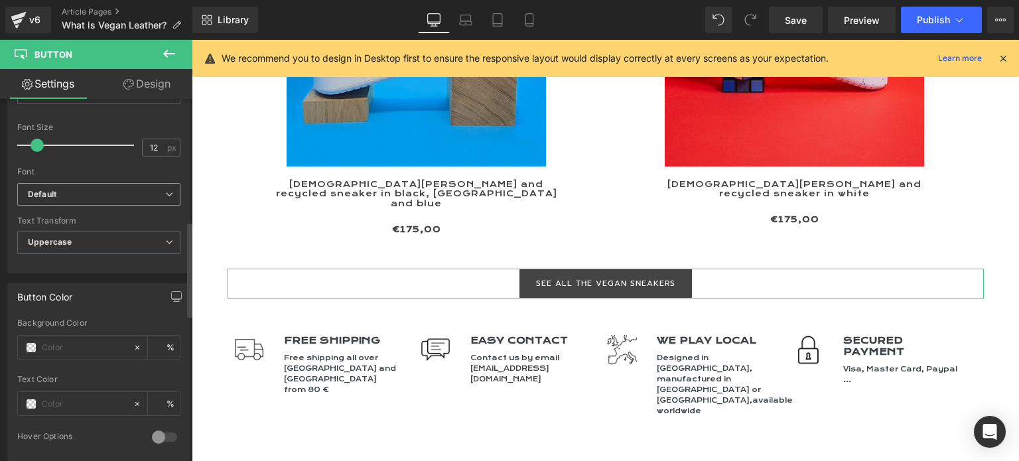
click at [70, 189] on b "Default" at bounding box center [96, 194] width 137 height 11
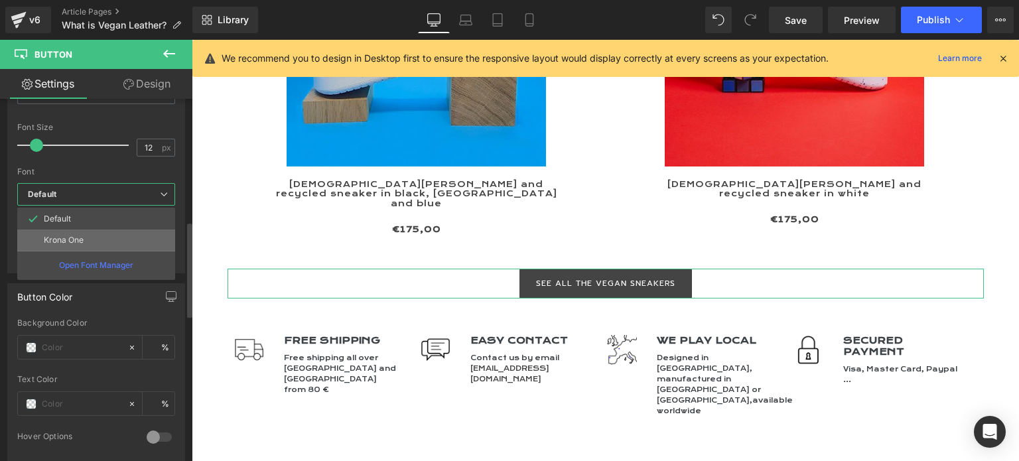
click at [74, 231] on li "Krona One" at bounding box center [96, 240] width 158 height 21
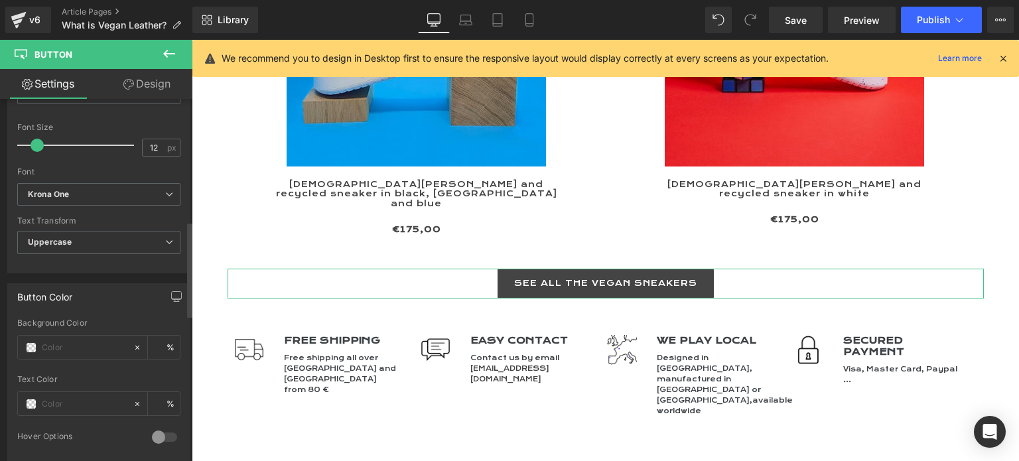
click at [33, 141] on span at bounding box center [37, 145] width 13 height 13
click at [533, 19] on icon at bounding box center [528, 20] width 7 height 13
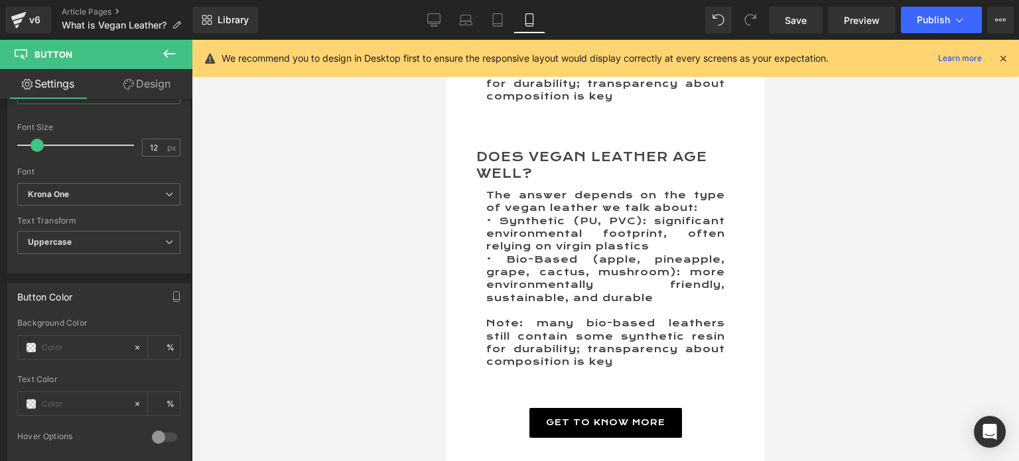
scroll to position [7207, 0]
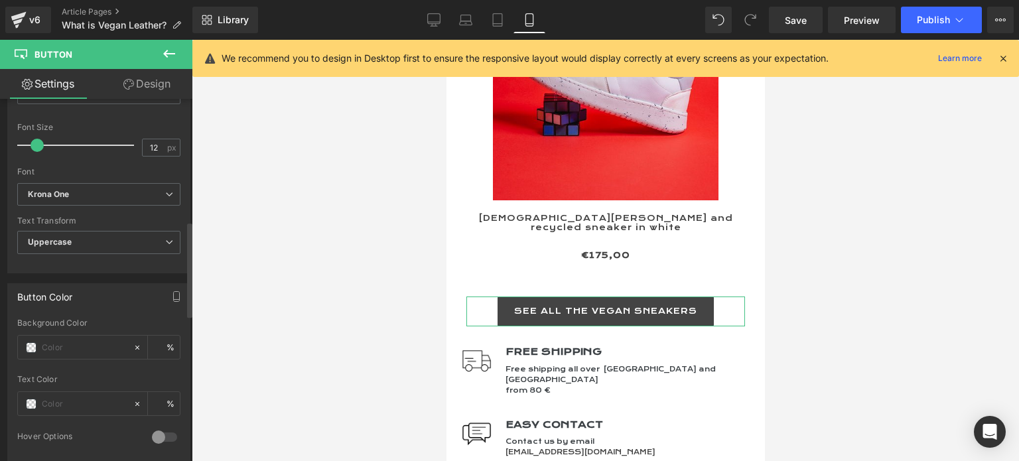
click at [36, 144] on span at bounding box center [37, 145] width 13 height 13
click at [432, 14] on icon at bounding box center [433, 19] width 13 height 13
type input "12"
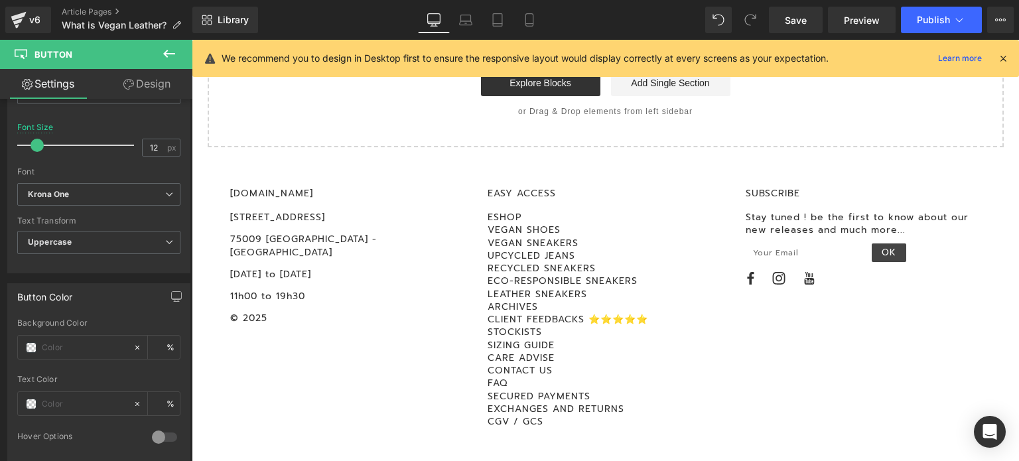
scroll to position [4662, 0]
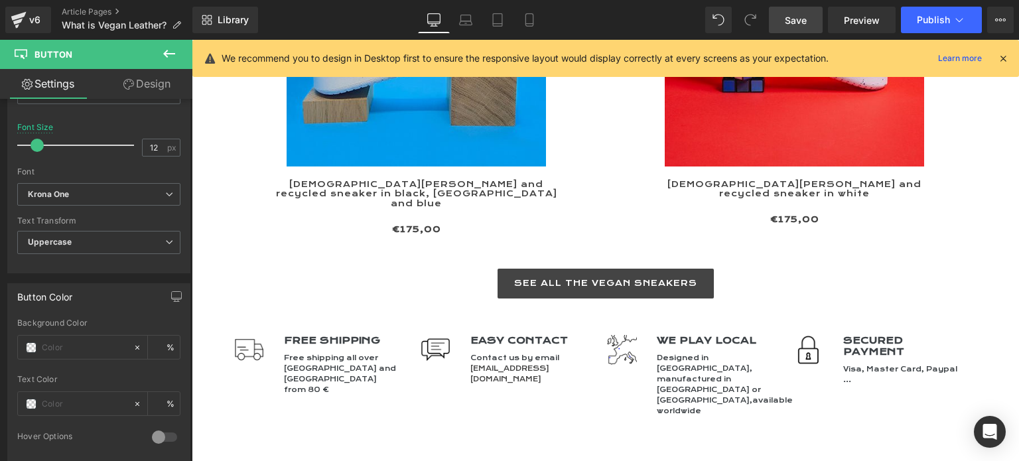
click at [805, 21] on span "Save" at bounding box center [796, 20] width 22 height 14
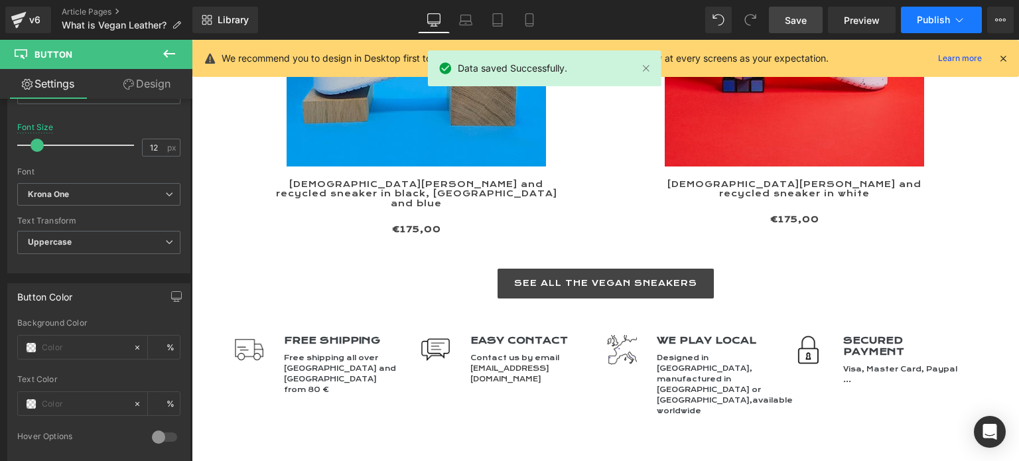
click at [917, 18] on span "Publish" at bounding box center [933, 20] width 33 height 11
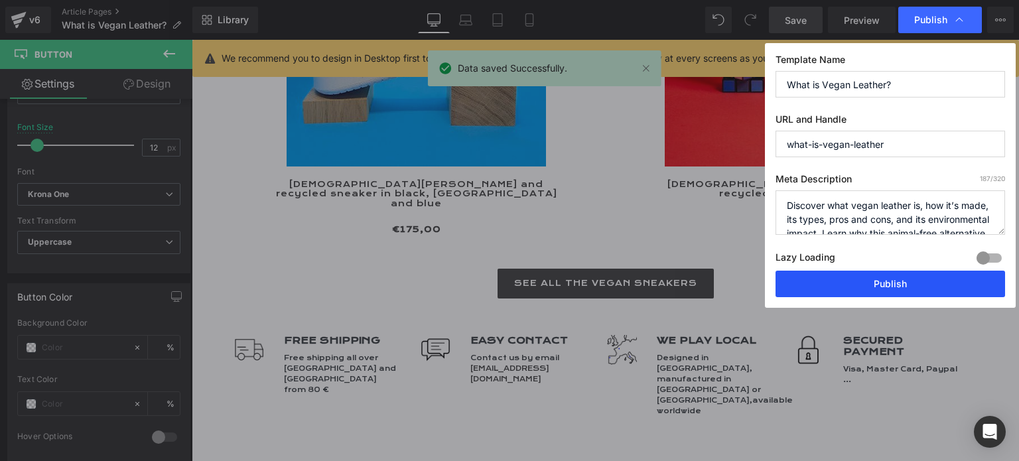
click at [881, 278] on button "Publish" at bounding box center [890, 284] width 230 height 27
